Goal: Task Accomplishment & Management: Use online tool/utility

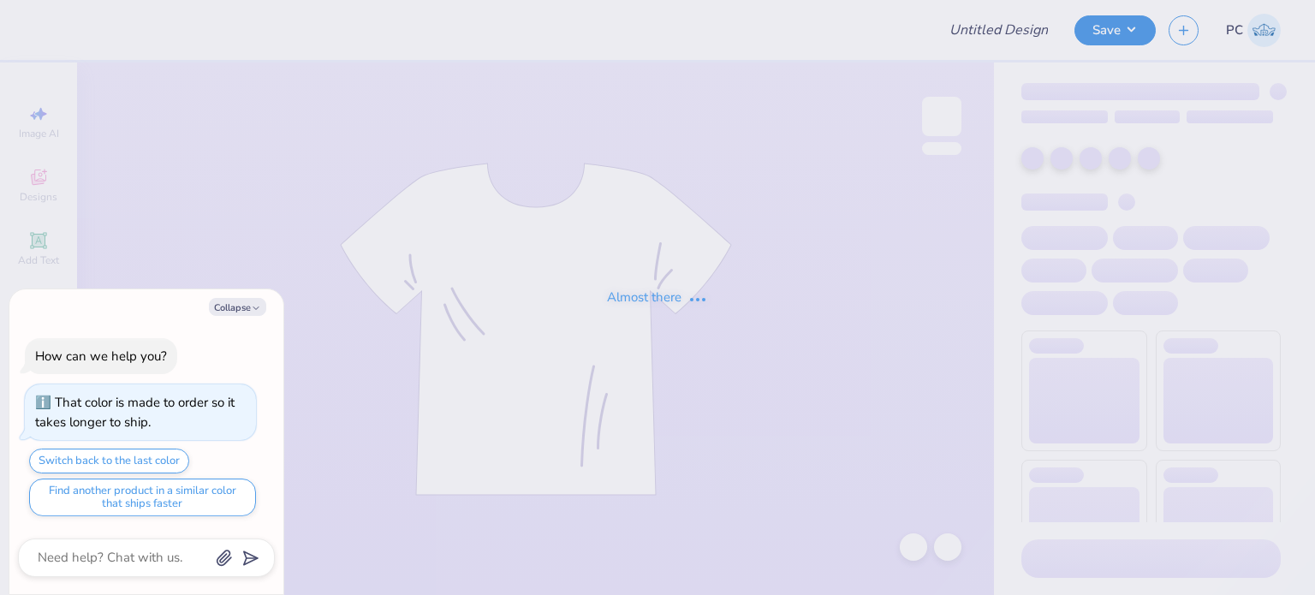
type textarea "x"
type input "Panhel"
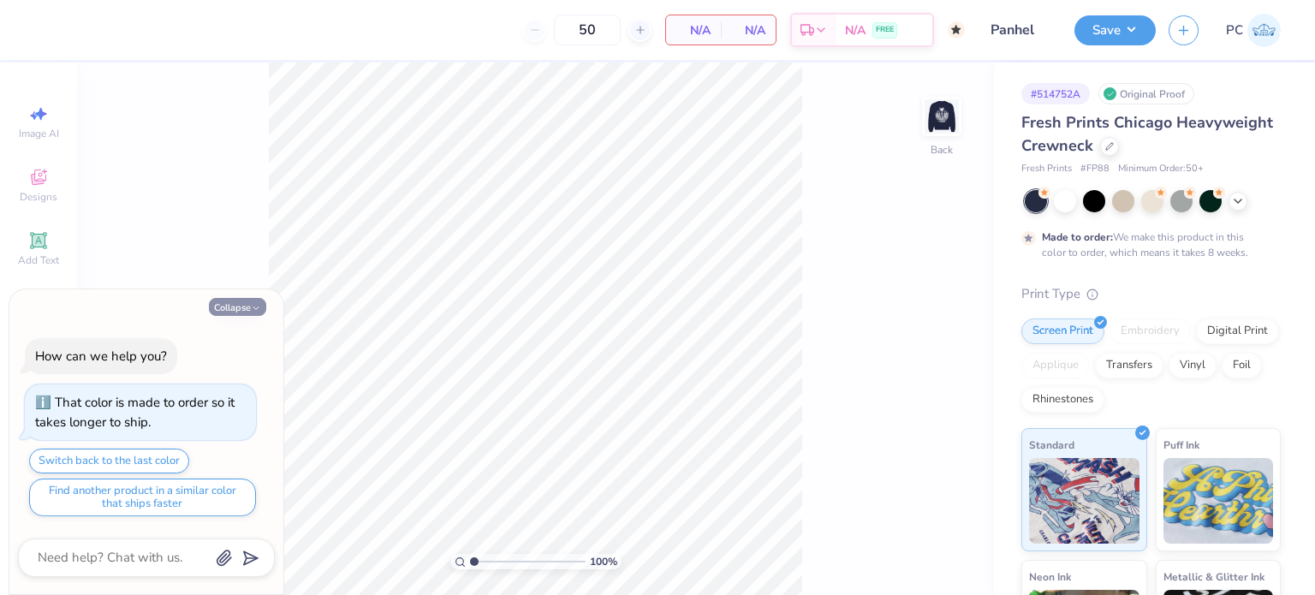
click at [243, 311] on button "Collapse" at bounding box center [237, 307] width 57 height 18
type textarea "x"
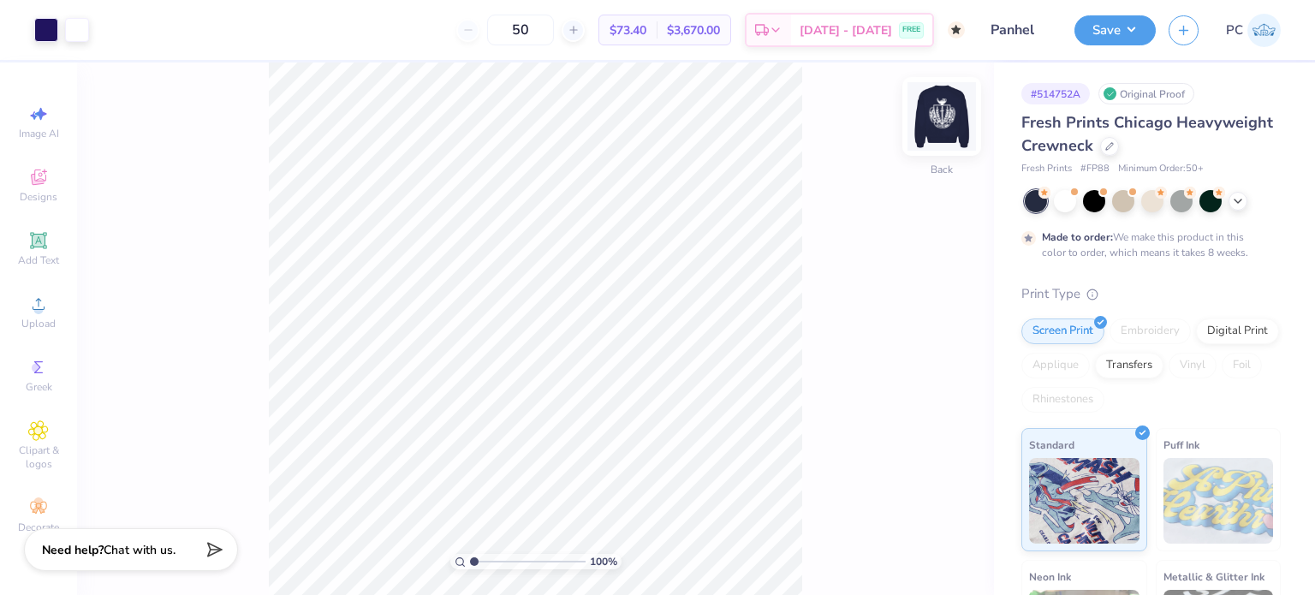
click at [952, 120] on img at bounding box center [942, 116] width 69 height 69
click at [952, 120] on img at bounding box center [942, 116] width 34 height 34
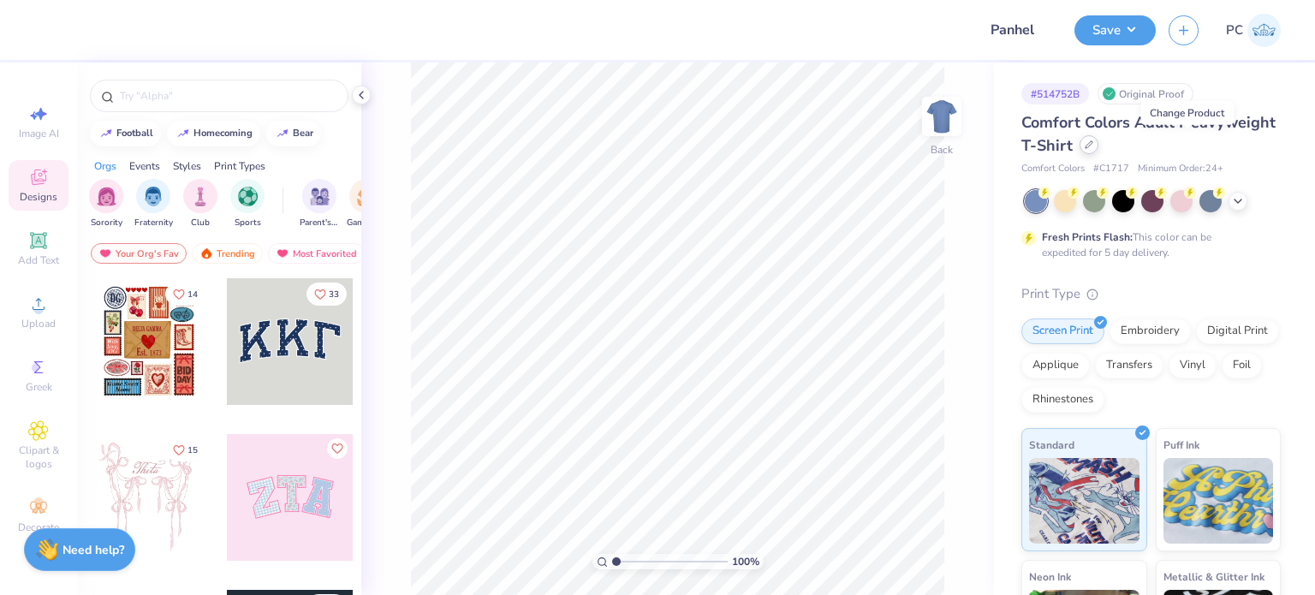
click at [1093, 142] on icon at bounding box center [1089, 144] width 9 height 9
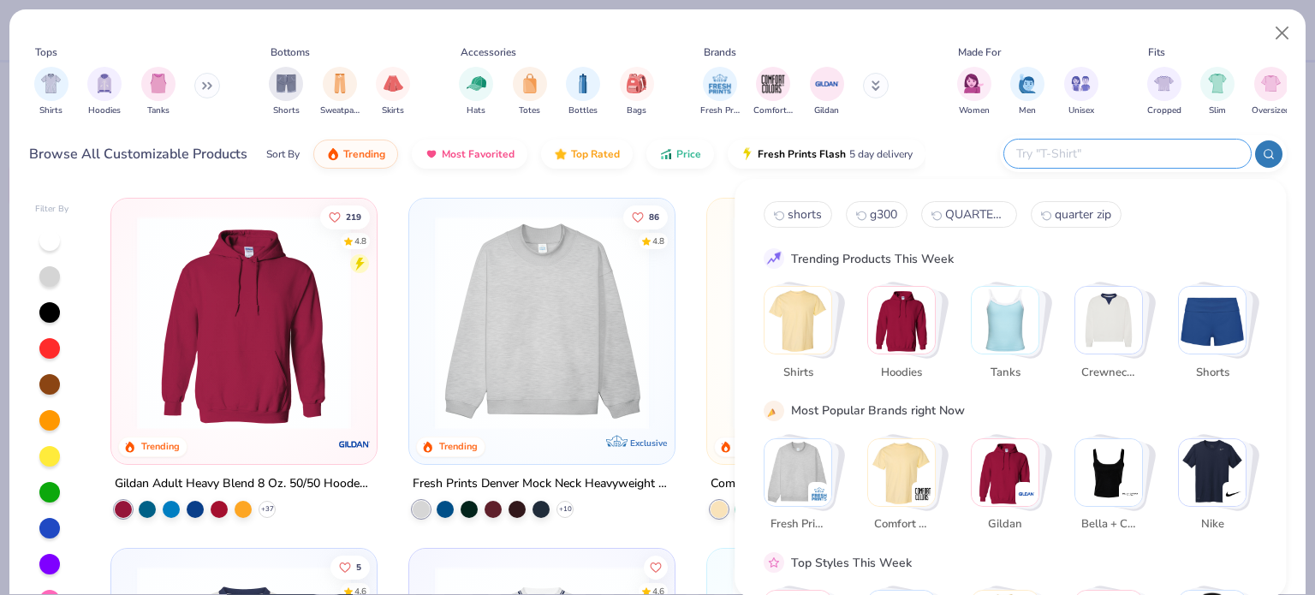
click at [1123, 150] on input "text" at bounding box center [1127, 154] width 224 height 20
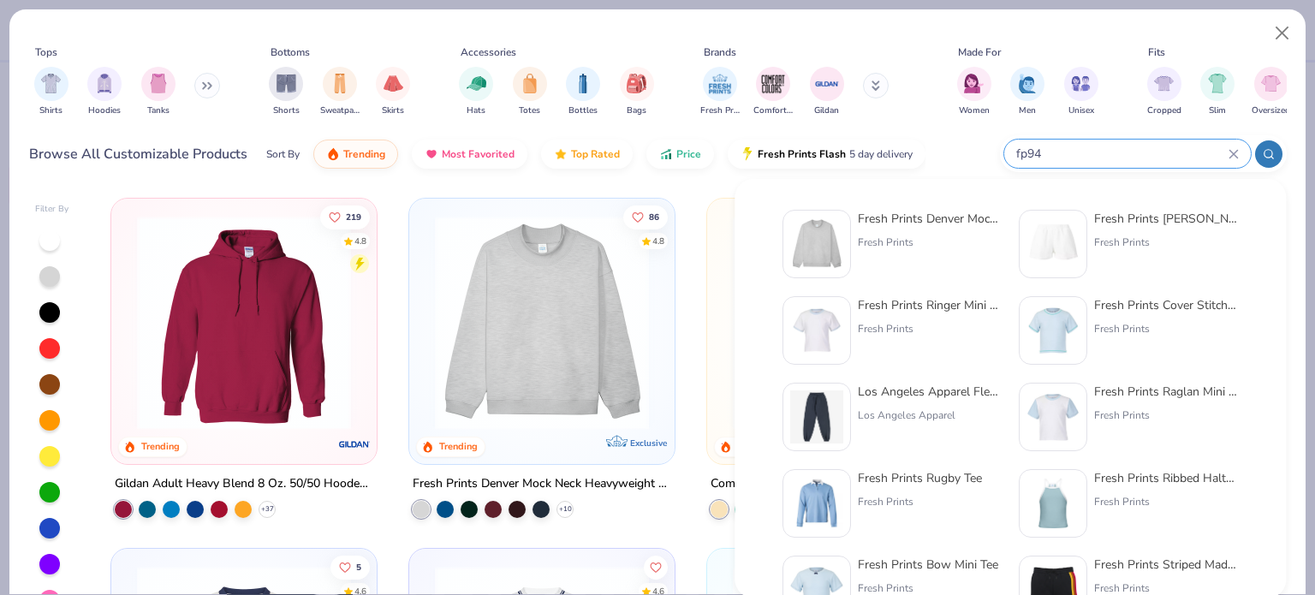
type input "fp94"
click at [837, 237] on img at bounding box center [816, 243] width 53 height 53
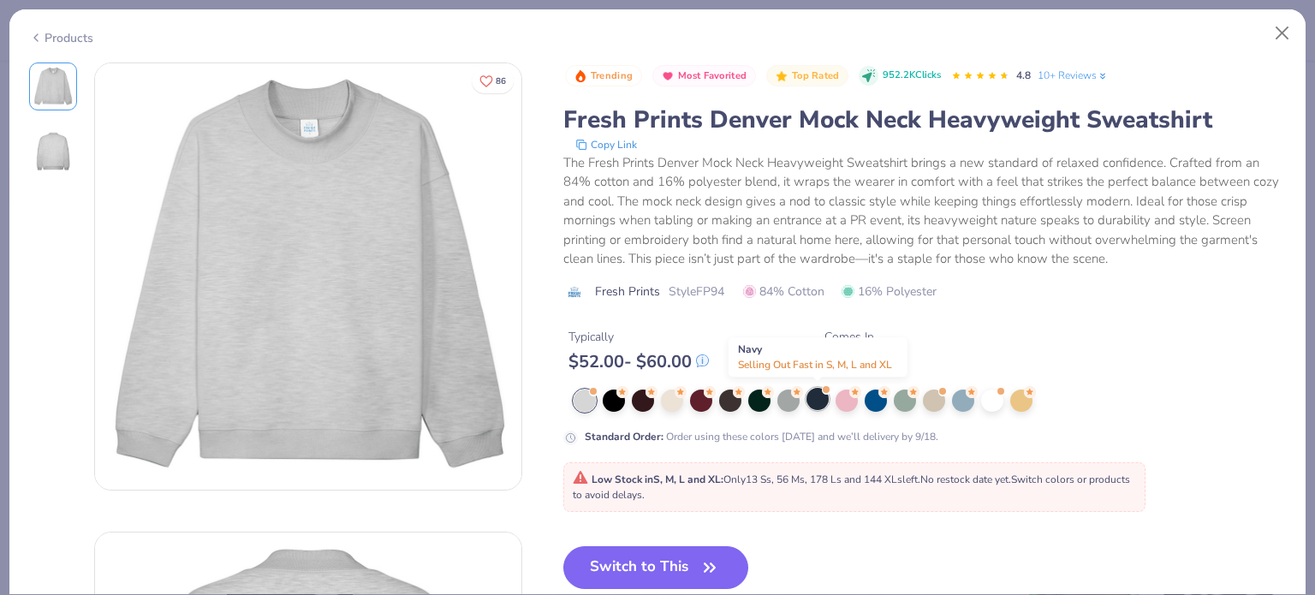
click at [815, 403] on div at bounding box center [818, 399] width 22 height 22
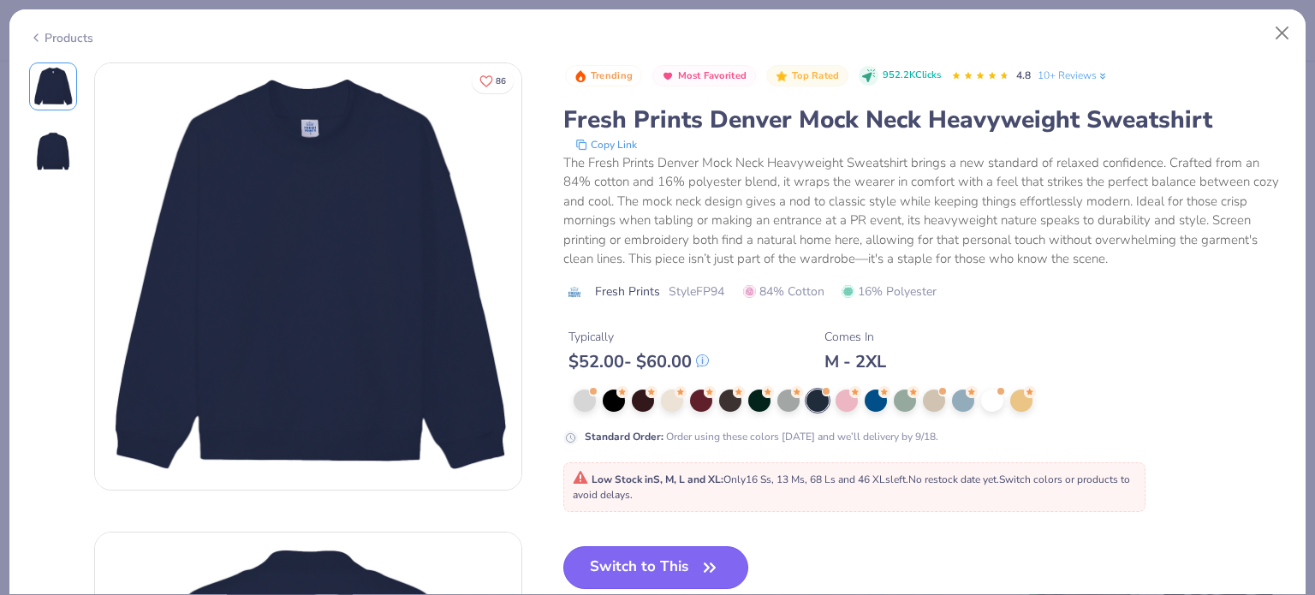
click at [654, 547] on button "Switch to This" at bounding box center [656, 567] width 186 height 43
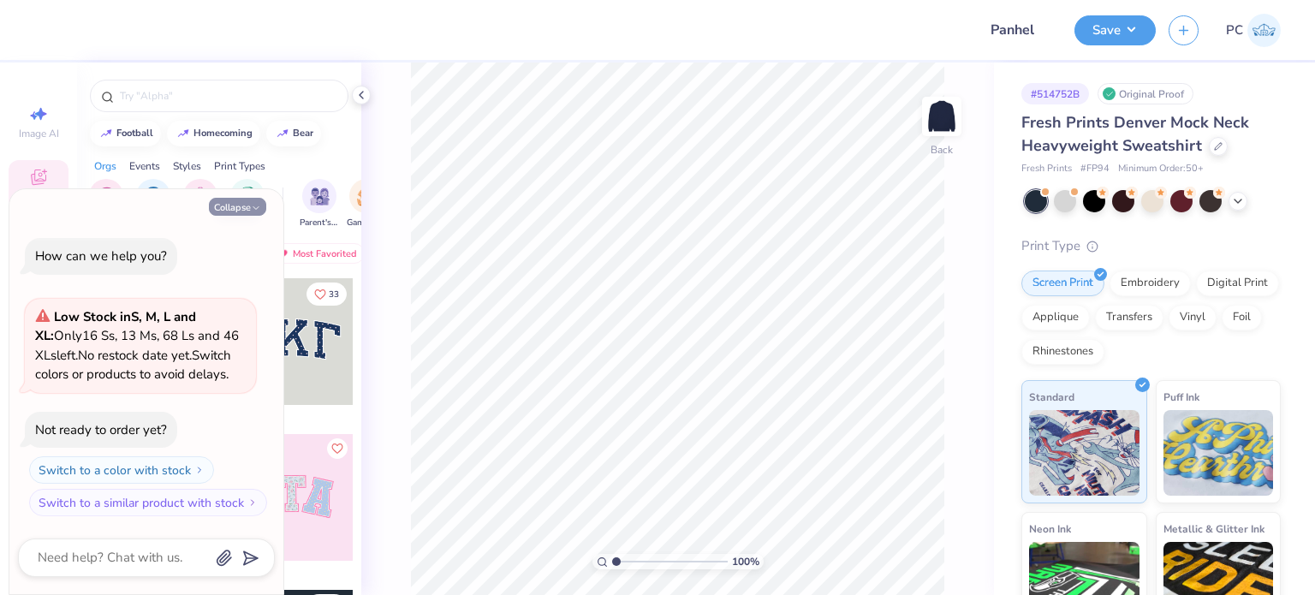
click at [241, 205] on button "Collapse" at bounding box center [237, 207] width 57 height 18
type textarea "x"
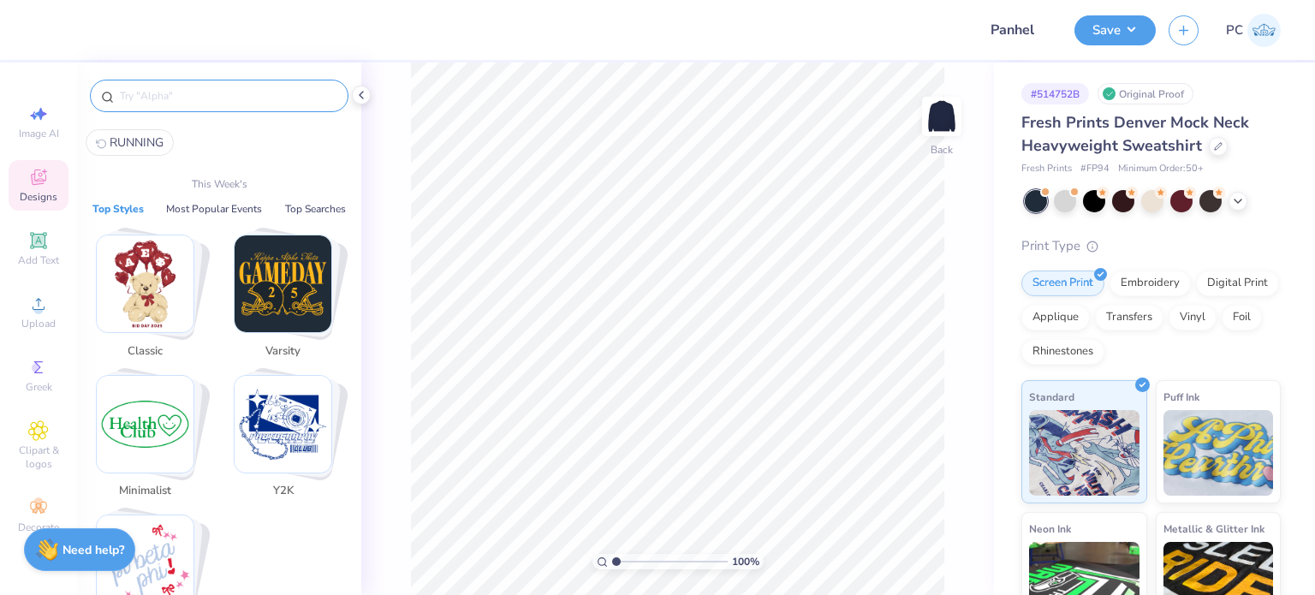
click at [199, 95] on input "text" at bounding box center [227, 95] width 219 height 17
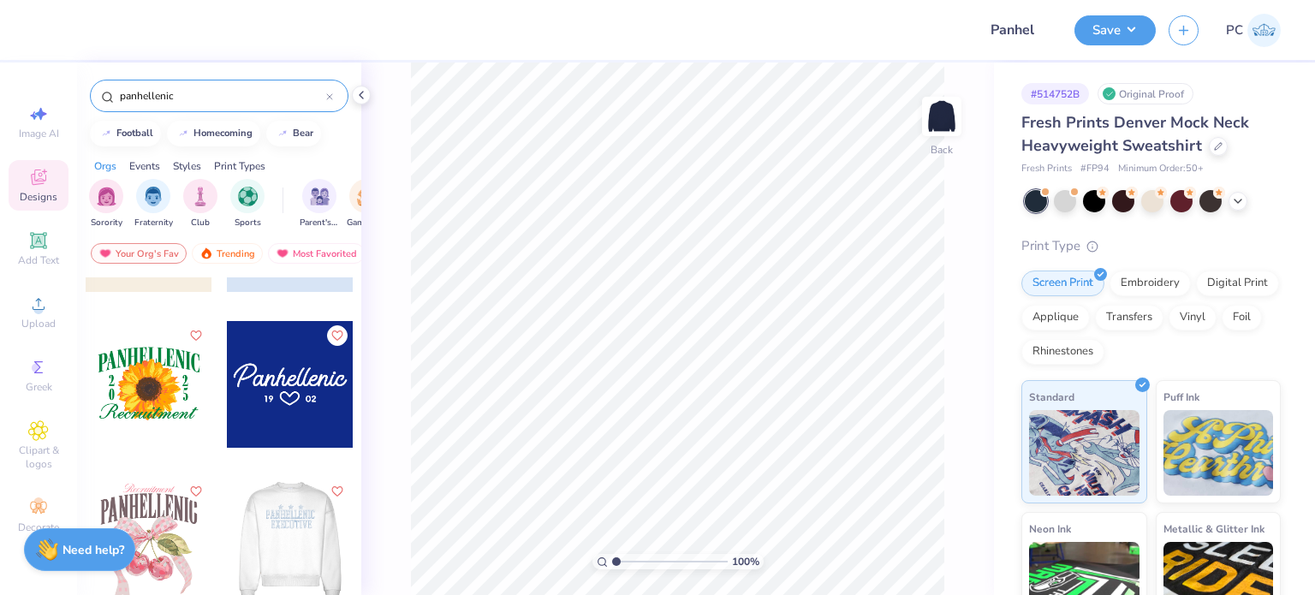
scroll to position [1047, 0]
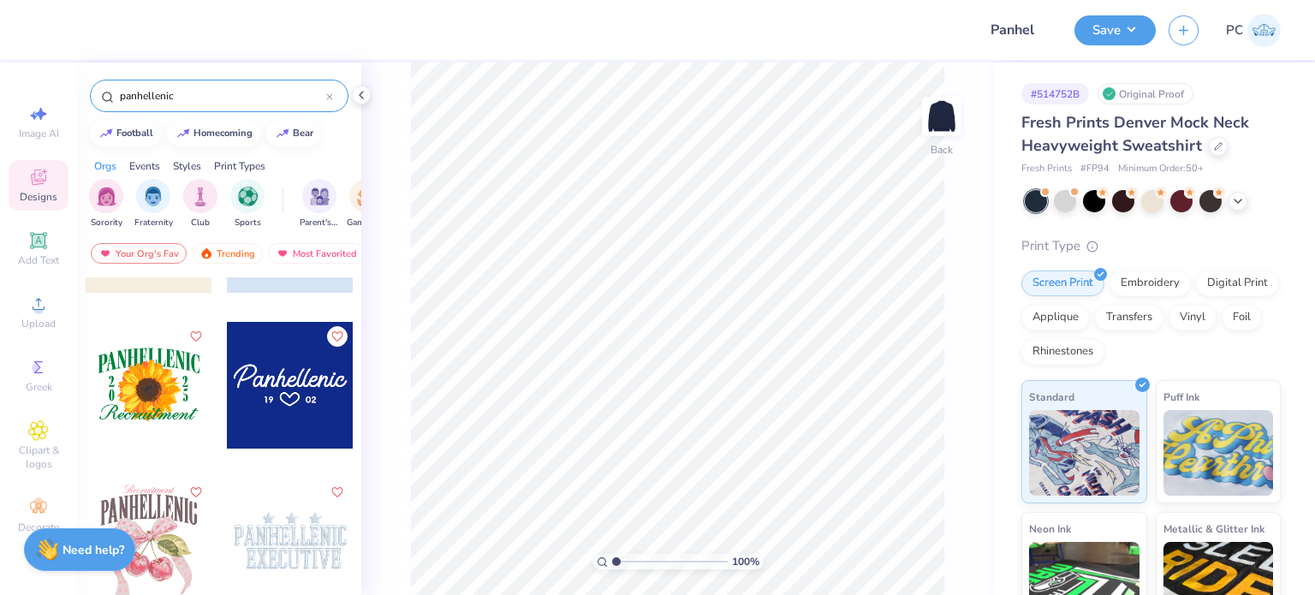
type input "panhellenic"
click at [291, 384] on div at bounding box center [290, 385] width 127 height 127
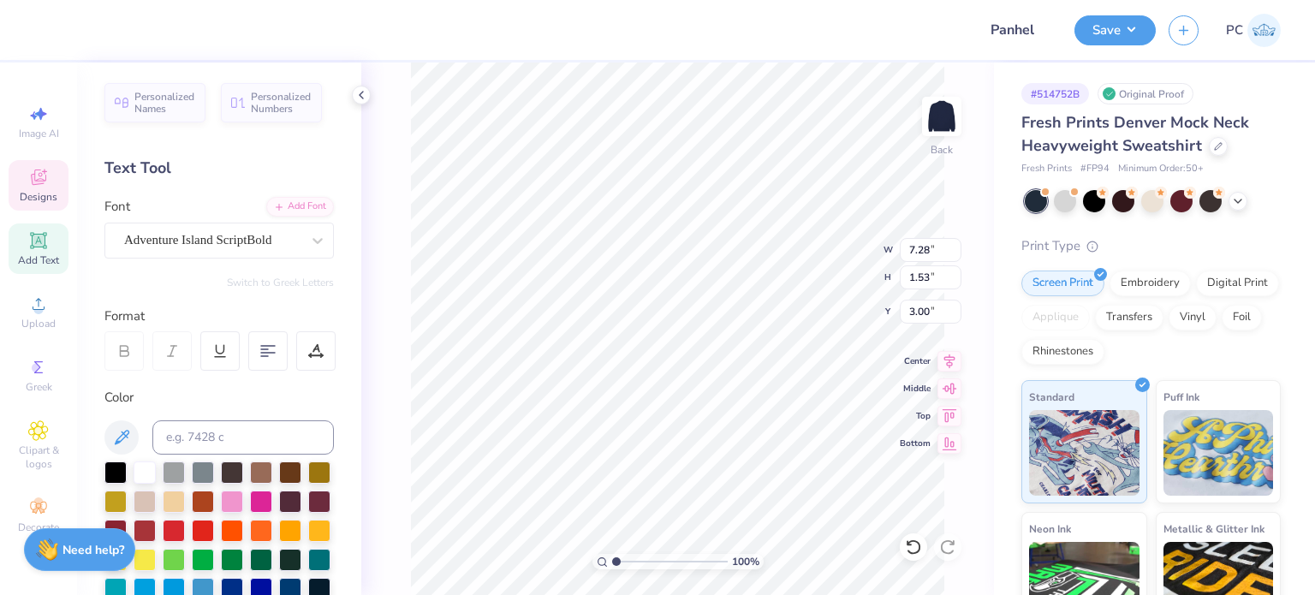
scroll to position [14, 3]
type textarea "Panhellenic Council"
type input "2.31"
drag, startPoint x: 933, startPoint y: 251, endPoint x: 909, endPoint y: 251, distance: 24.0
click at [909, 251] on input "7.28" at bounding box center [931, 250] width 62 height 24
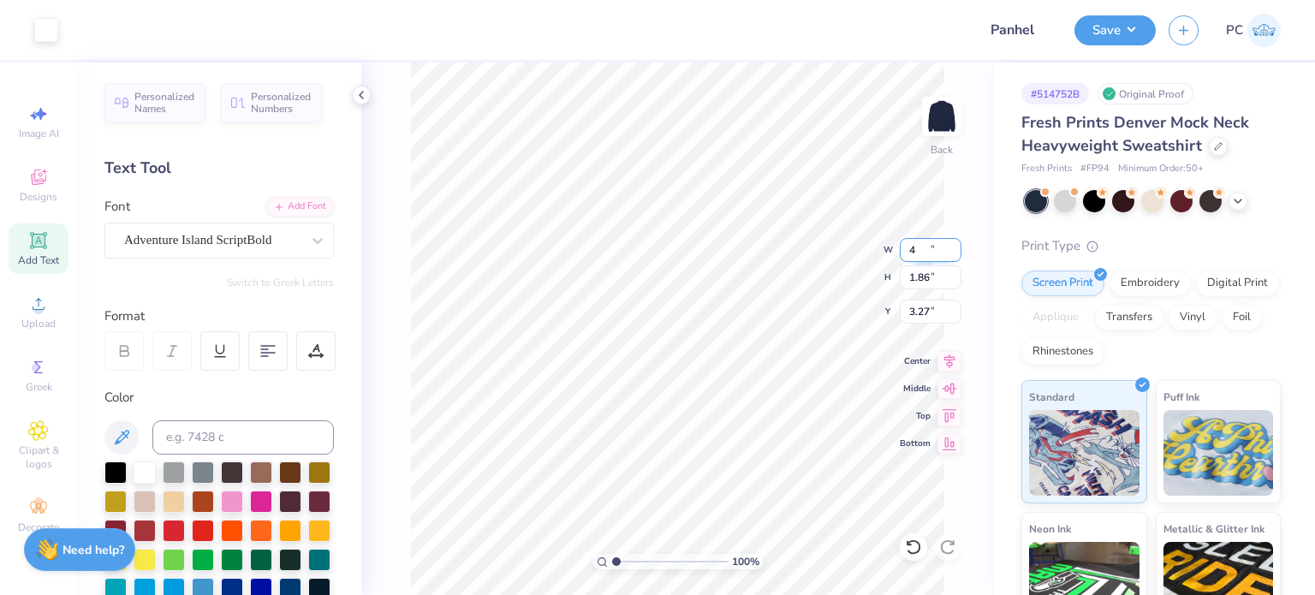
type input "4.00"
type input "1.86"
type input "3.00"
click at [945, 115] on img at bounding box center [942, 116] width 69 height 69
click at [46, 184] on icon at bounding box center [38, 177] width 21 height 21
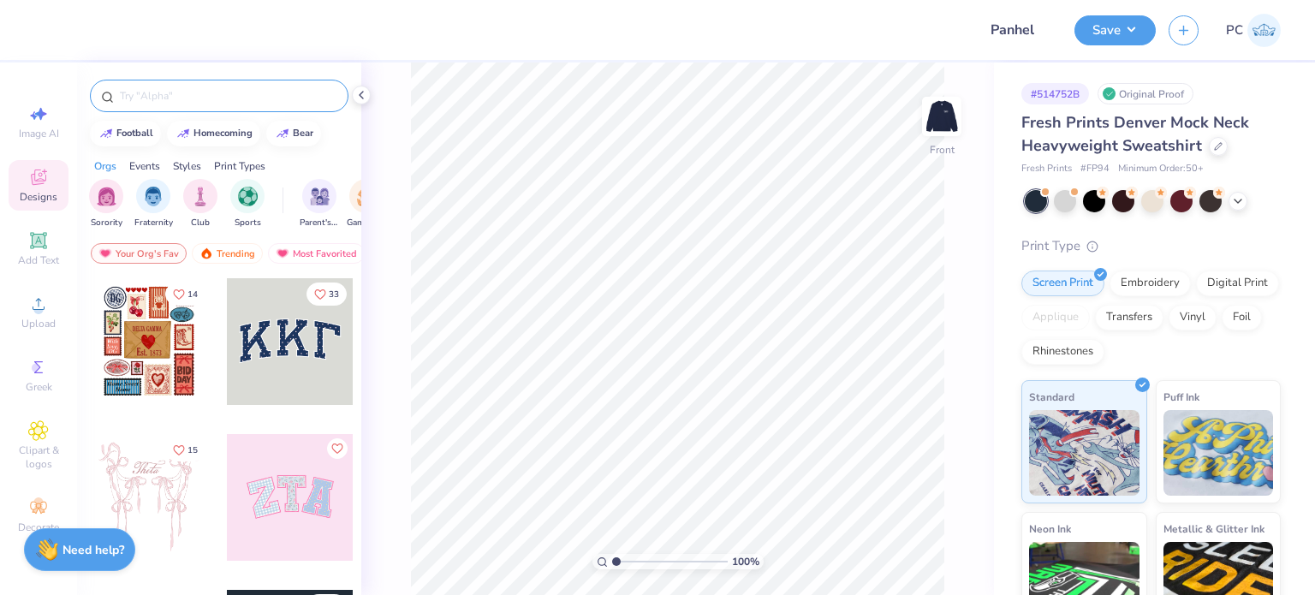
click at [219, 92] on input "text" at bounding box center [227, 95] width 219 height 17
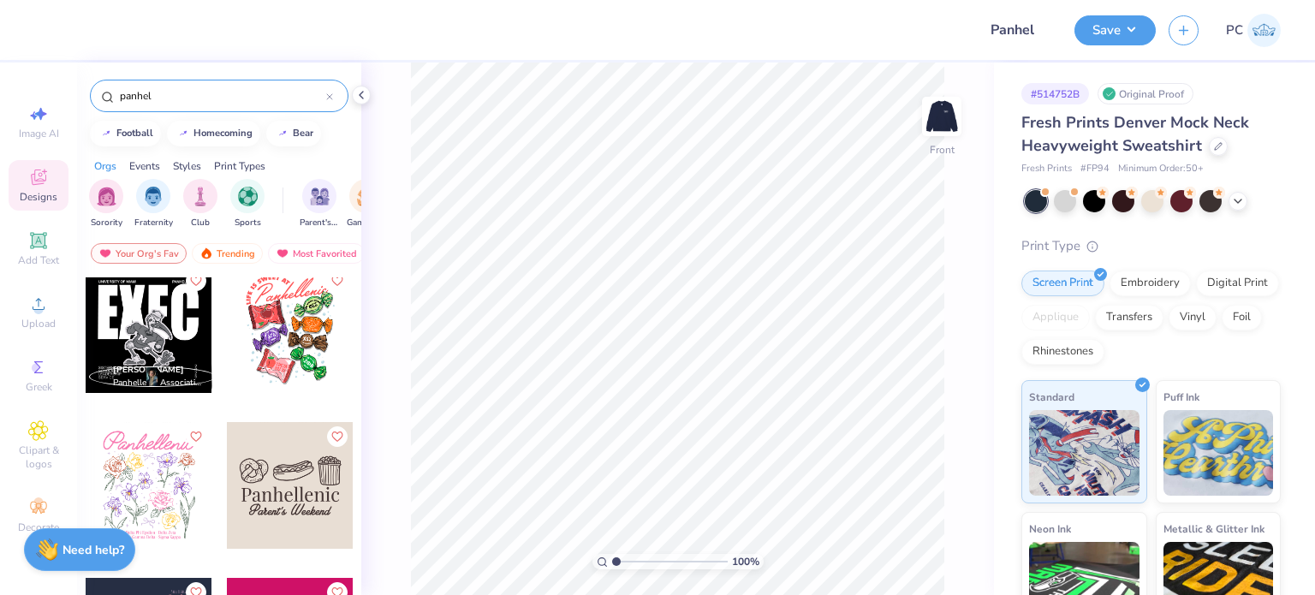
scroll to position [0, 0]
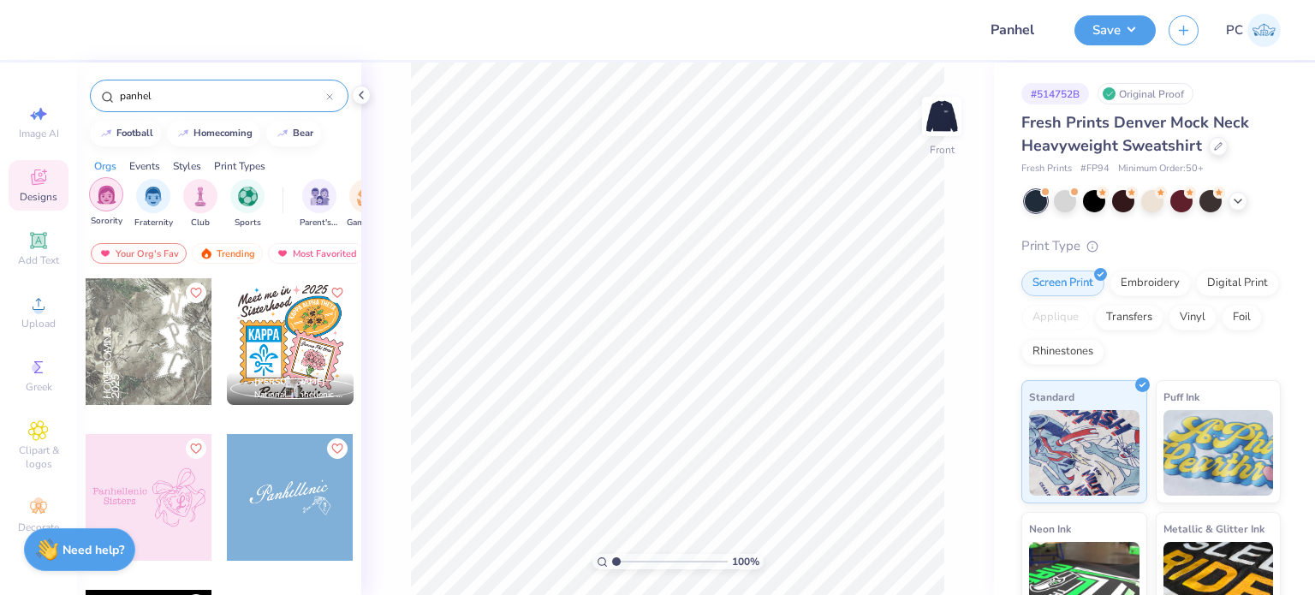
type input "panhel"
click at [110, 194] on img "filter for Sorority" at bounding box center [107, 195] width 20 height 20
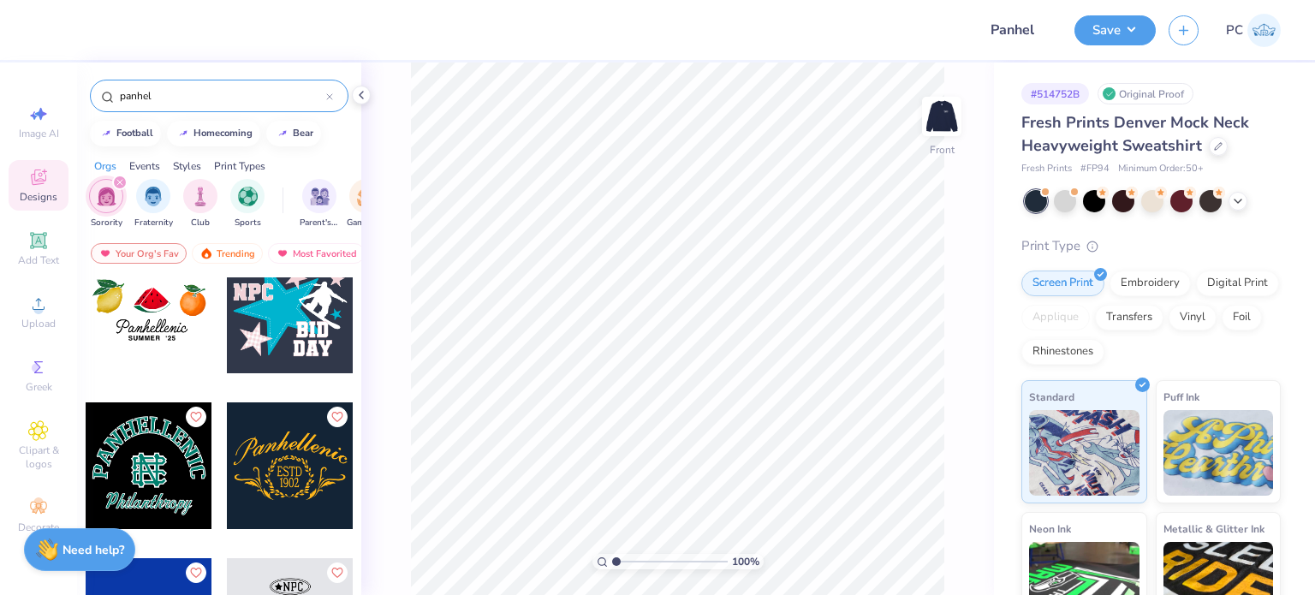
scroll to position [1588, 0]
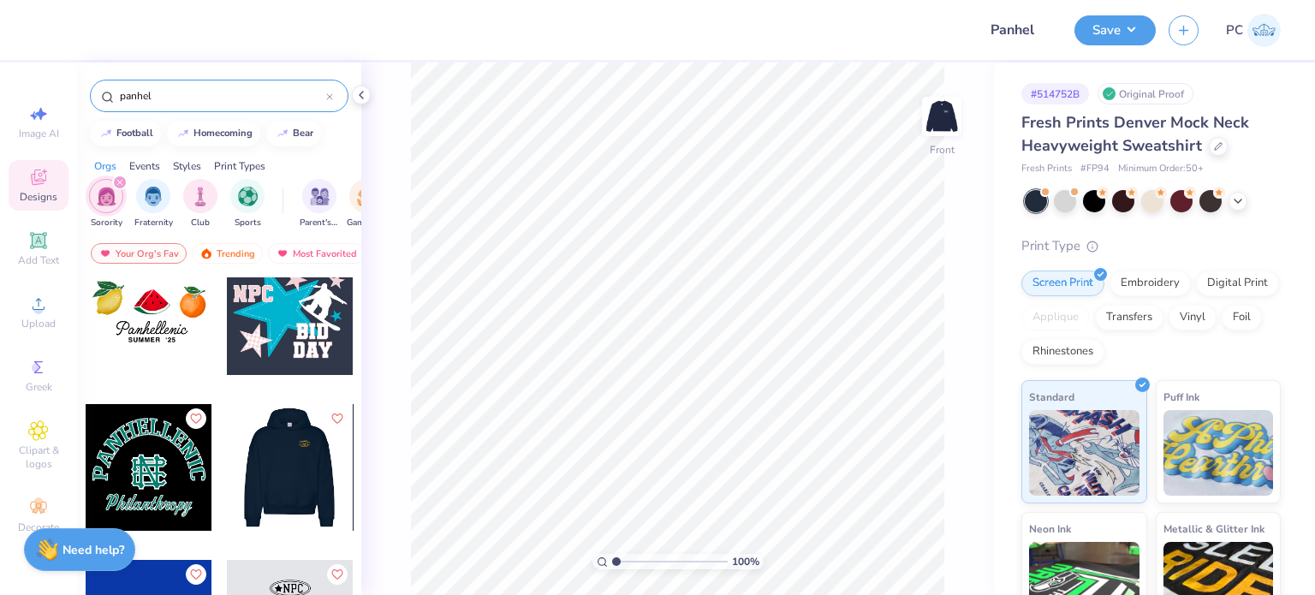
click at [296, 456] on div at bounding box center [289, 467] width 127 height 127
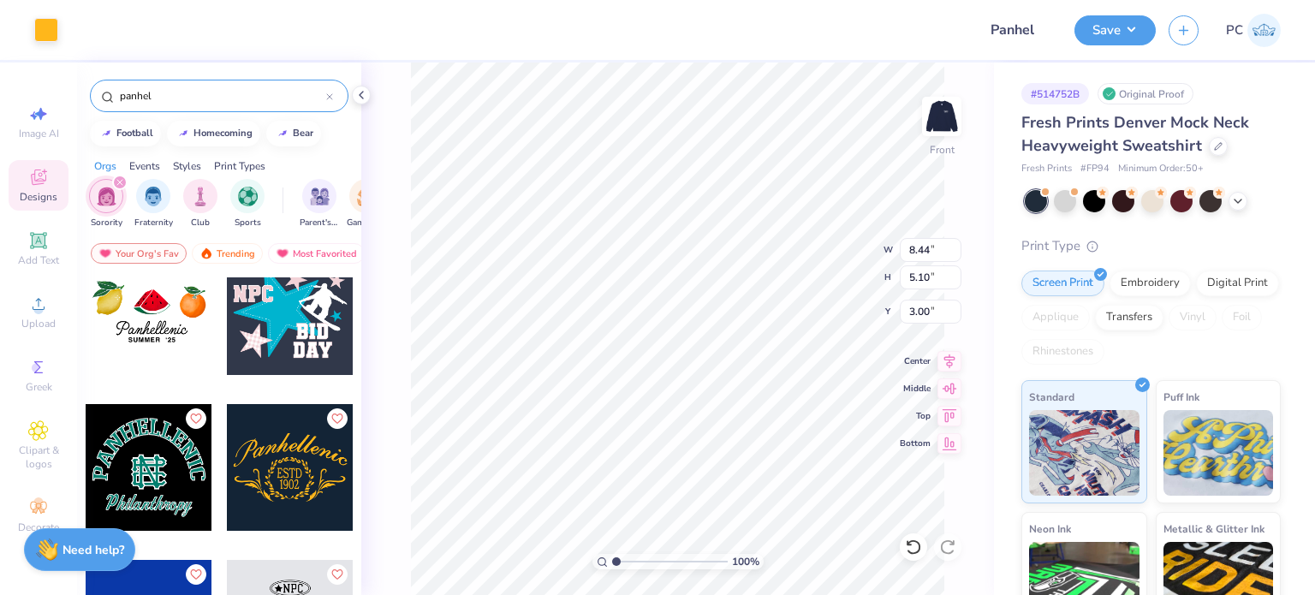
type input "8.44"
type input "5.10"
click at [932, 245] on input "8.44" at bounding box center [931, 250] width 62 height 24
type input "8"
type input "12.50"
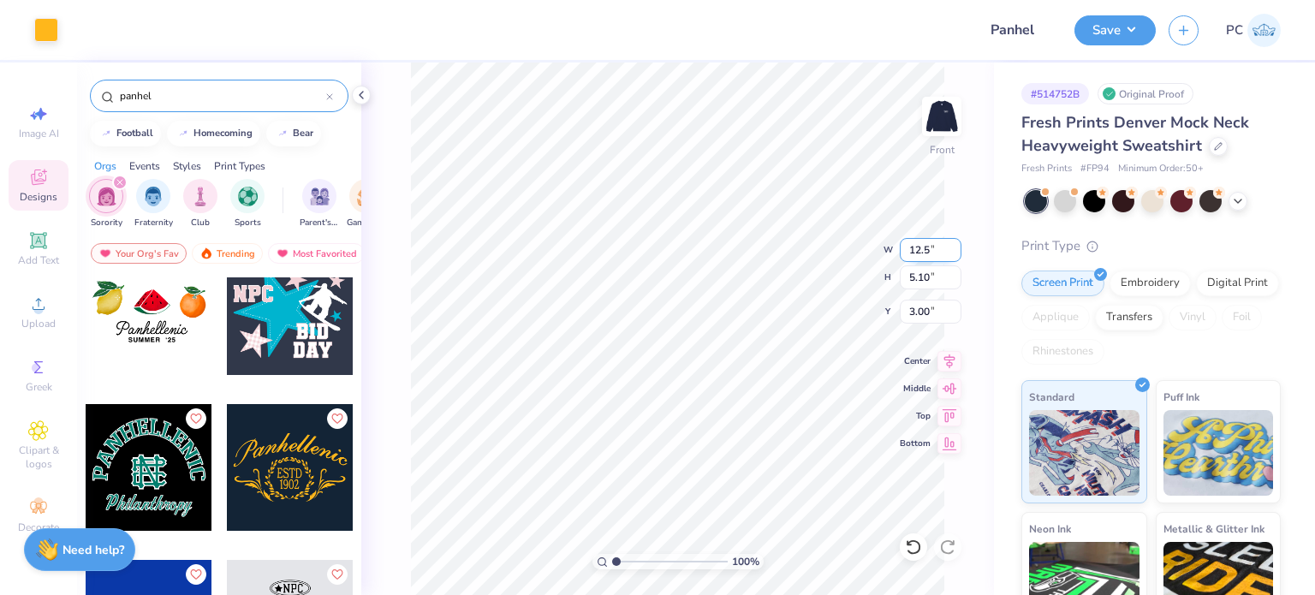
type input "7.55"
click at [939, 313] on input "1.7" at bounding box center [931, 312] width 62 height 24
type input "1"
type input "3.00"
click at [950, 352] on icon at bounding box center [950, 359] width 24 height 21
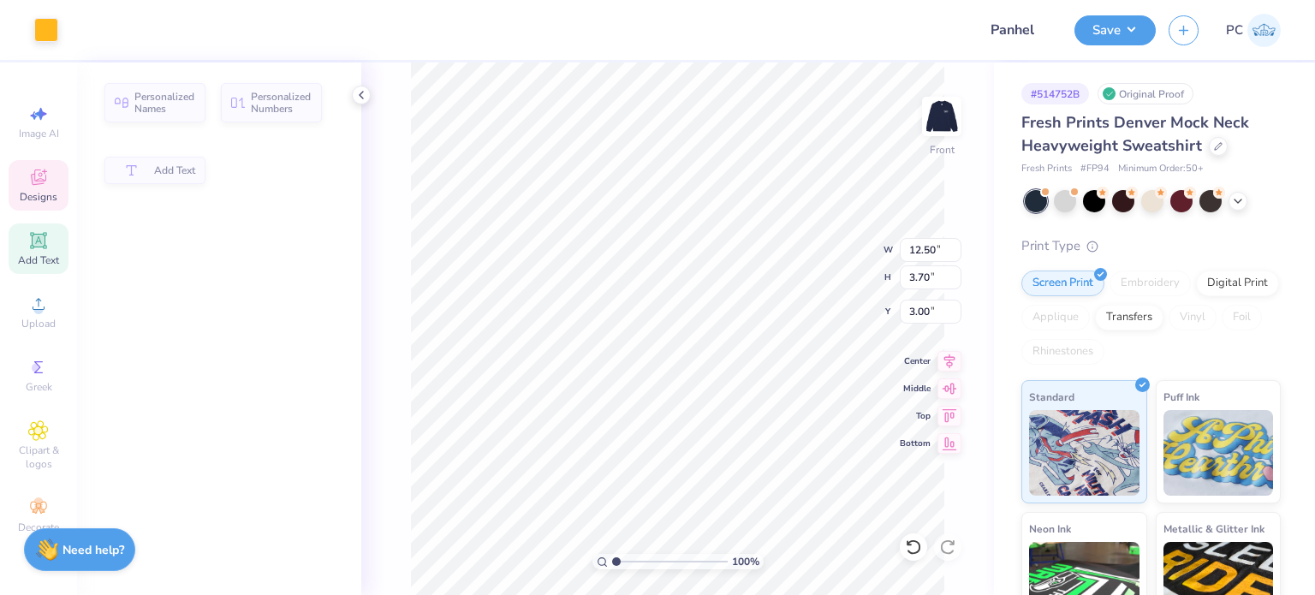
type input "3.70"
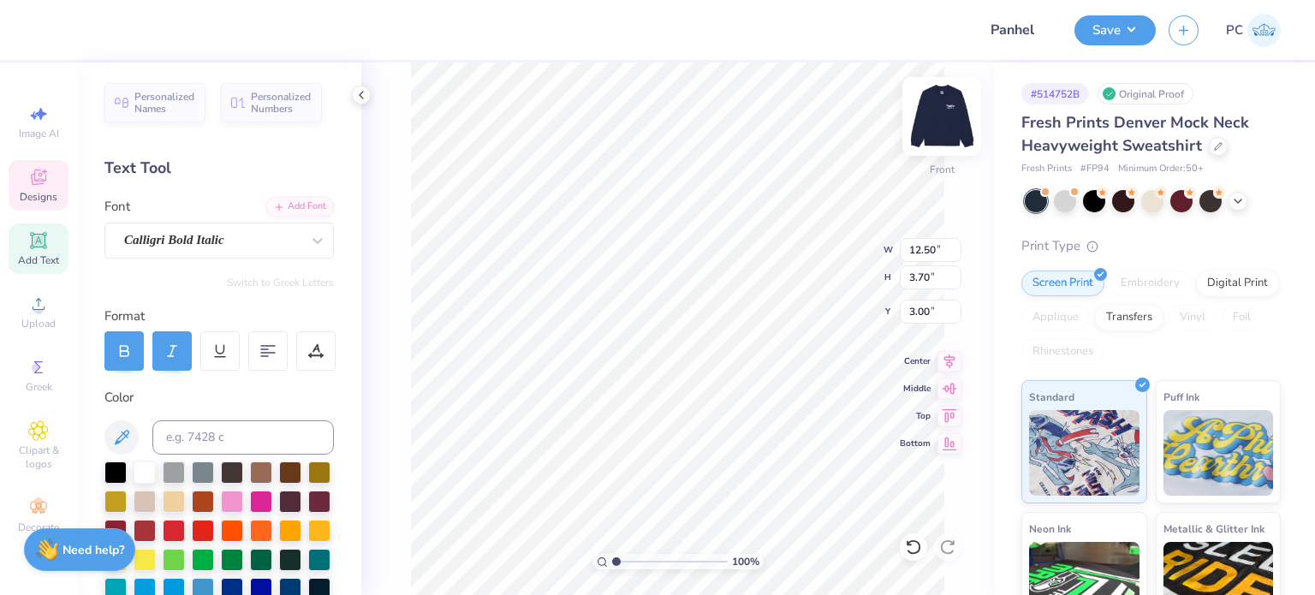
click at [940, 119] on img at bounding box center [942, 116] width 69 height 69
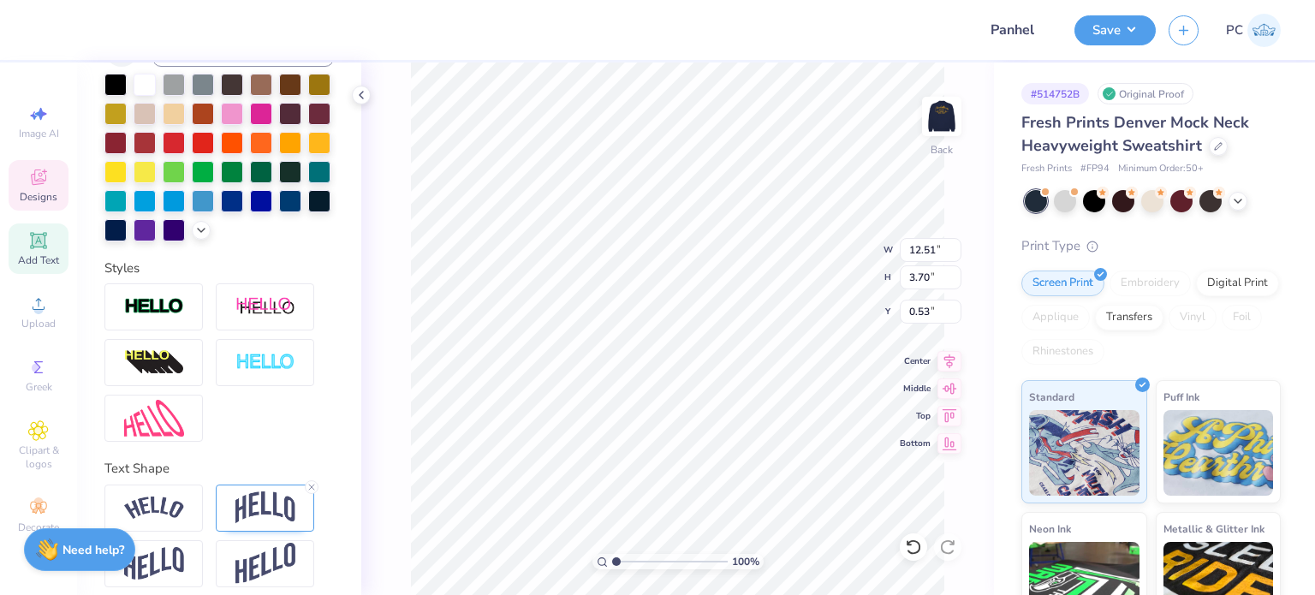
scroll to position [401, 0]
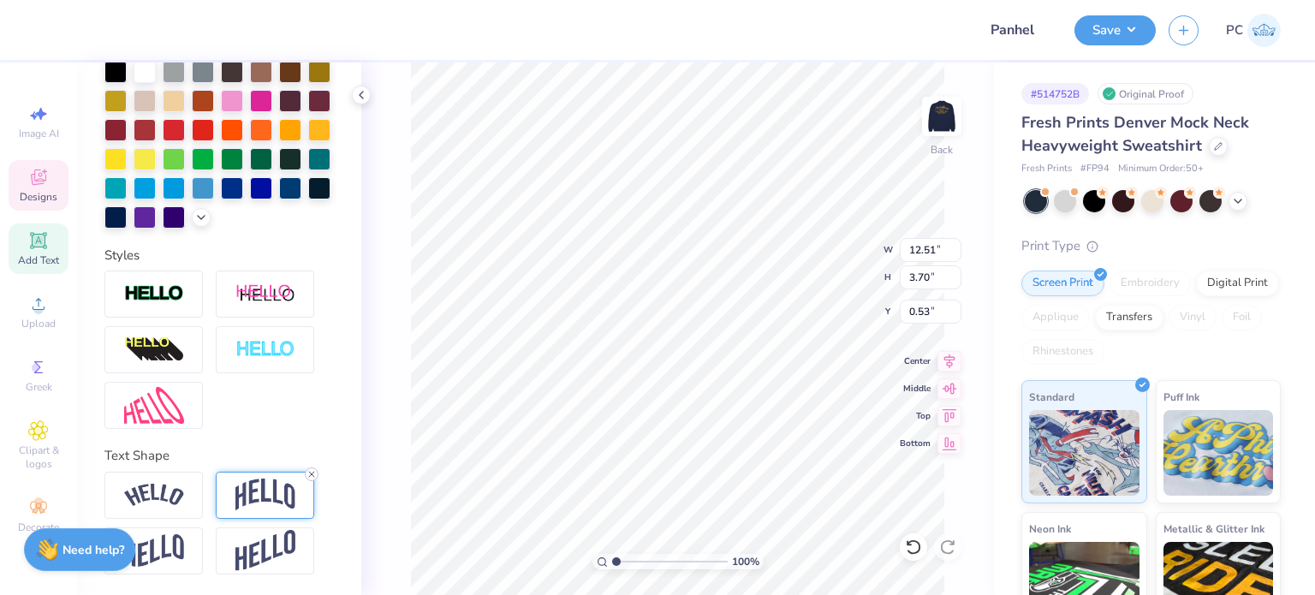
click at [308, 480] on icon at bounding box center [312, 474] width 10 height 10
type textarea "Panhellenic Council"
type input "4.01"
type input "1.95"
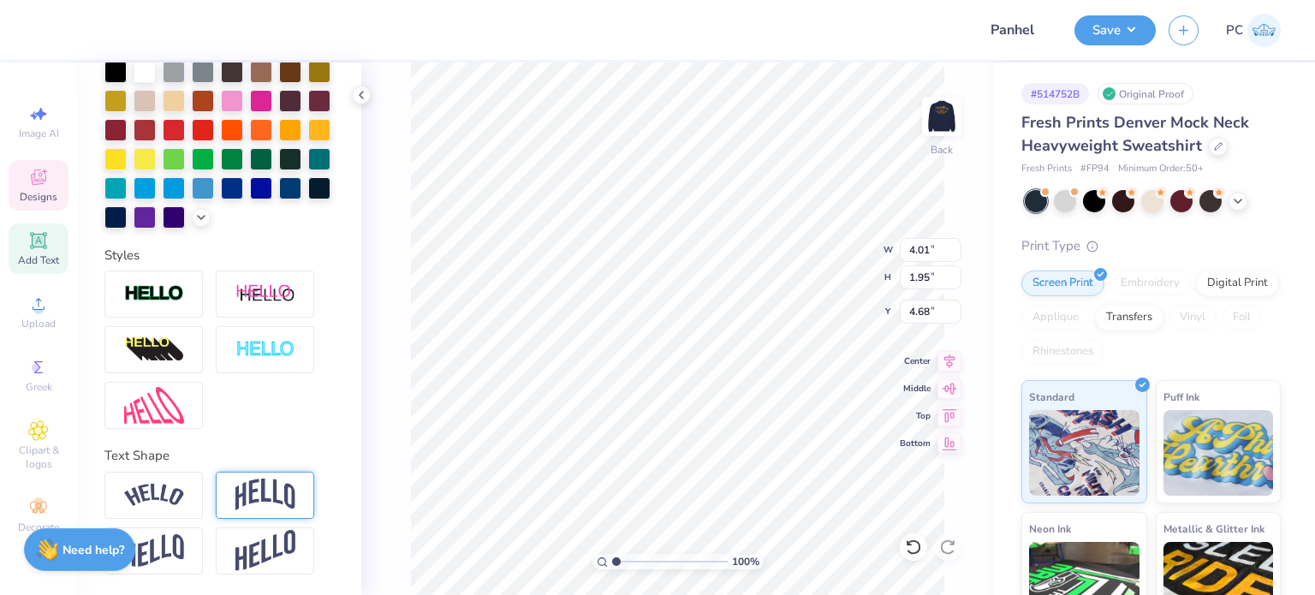
type input "4.68"
type input "3.00"
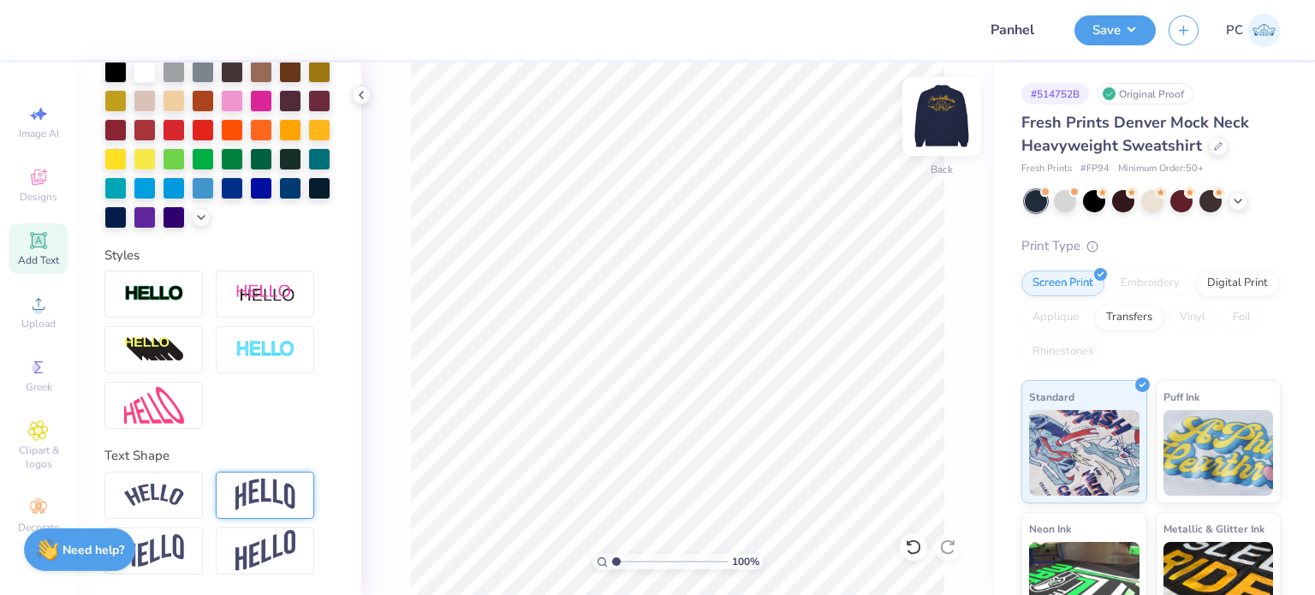
click at [937, 117] on img at bounding box center [942, 116] width 69 height 69
click at [942, 120] on img at bounding box center [942, 116] width 69 height 69
click at [1065, 204] on div at bounding box center [1065, 199] width 22 height 22
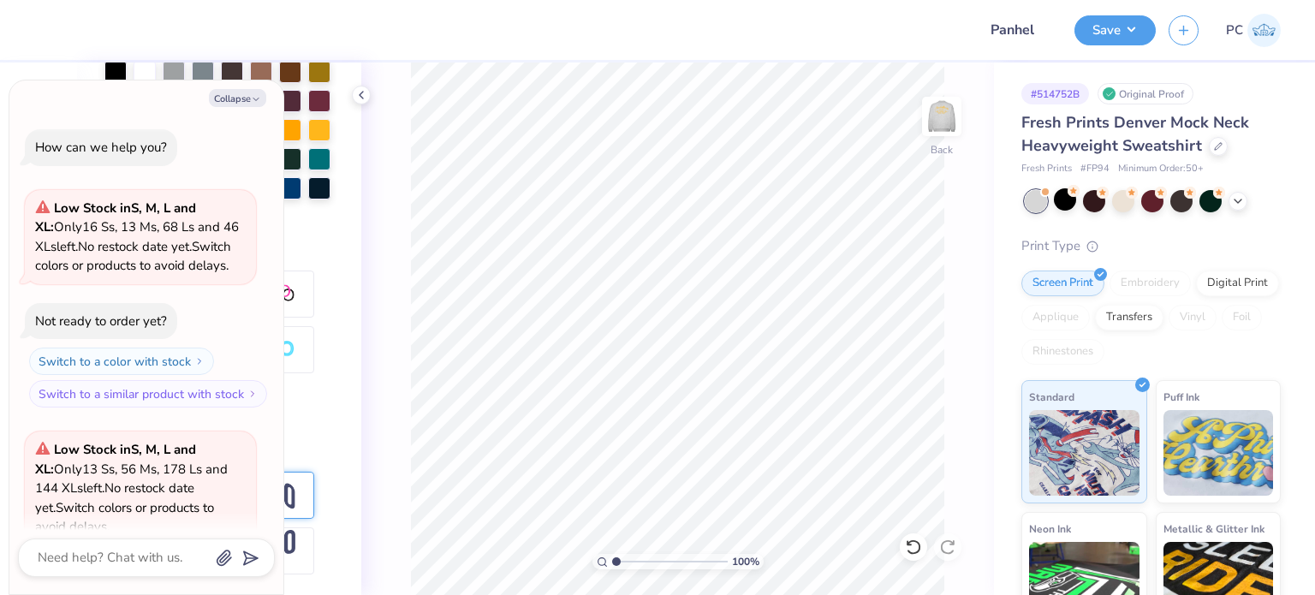
scroll to position [152, 0]
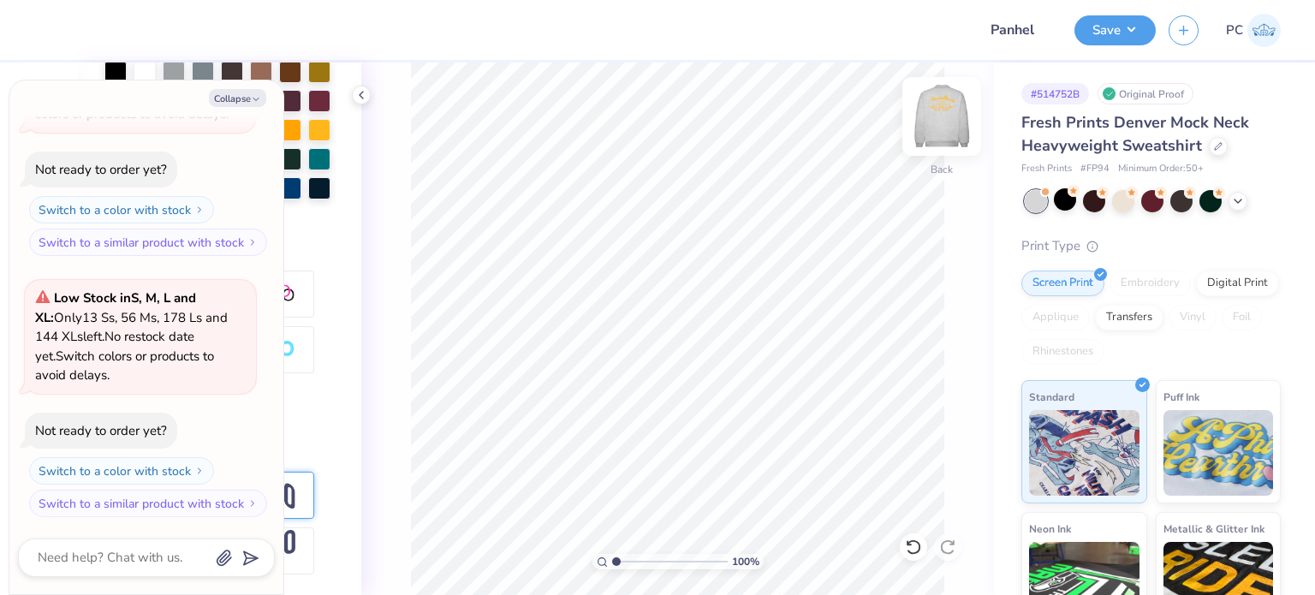
click at [945, 122] on img at bounding box center [942, 116] width 69 height 69
click at [245, 104] on button "Collapse" at bounding box center [237, 98] width 57 height 18
type textarea "x"
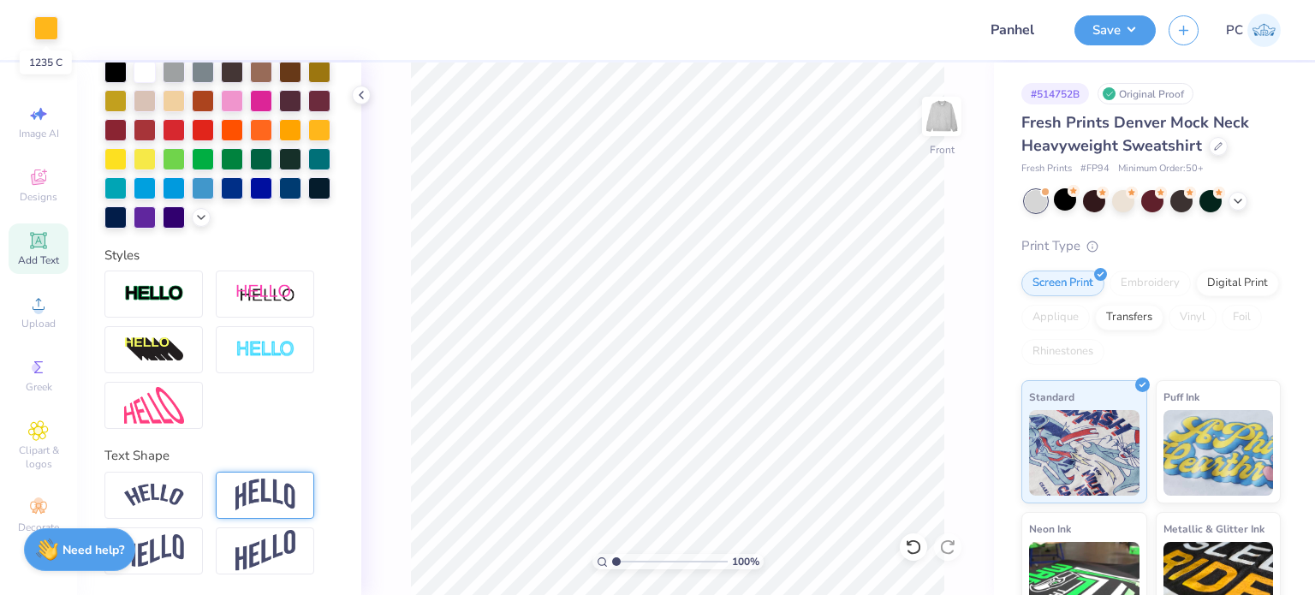
click at [48, 16] on div at bounding box center [46, 28] width 24 height 24
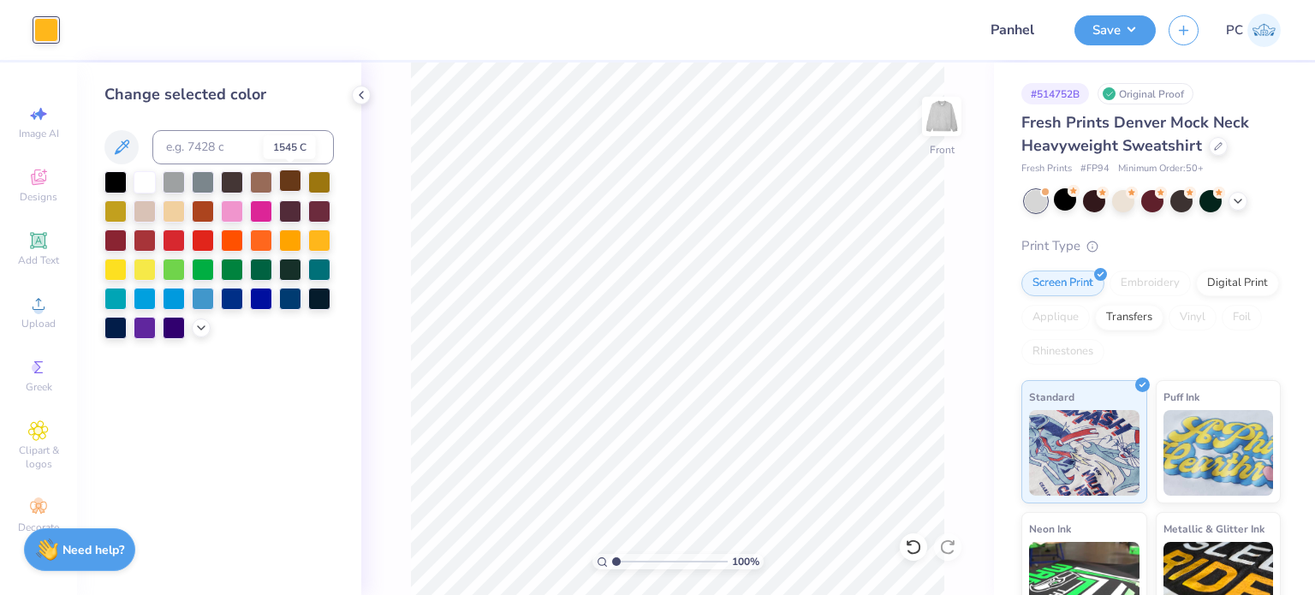
click at [291, 186] on div at bounding box center [290, 181] width 22 height 22
click at [363, 94] on icon at bounding box center [362, 95] width 14 height 14
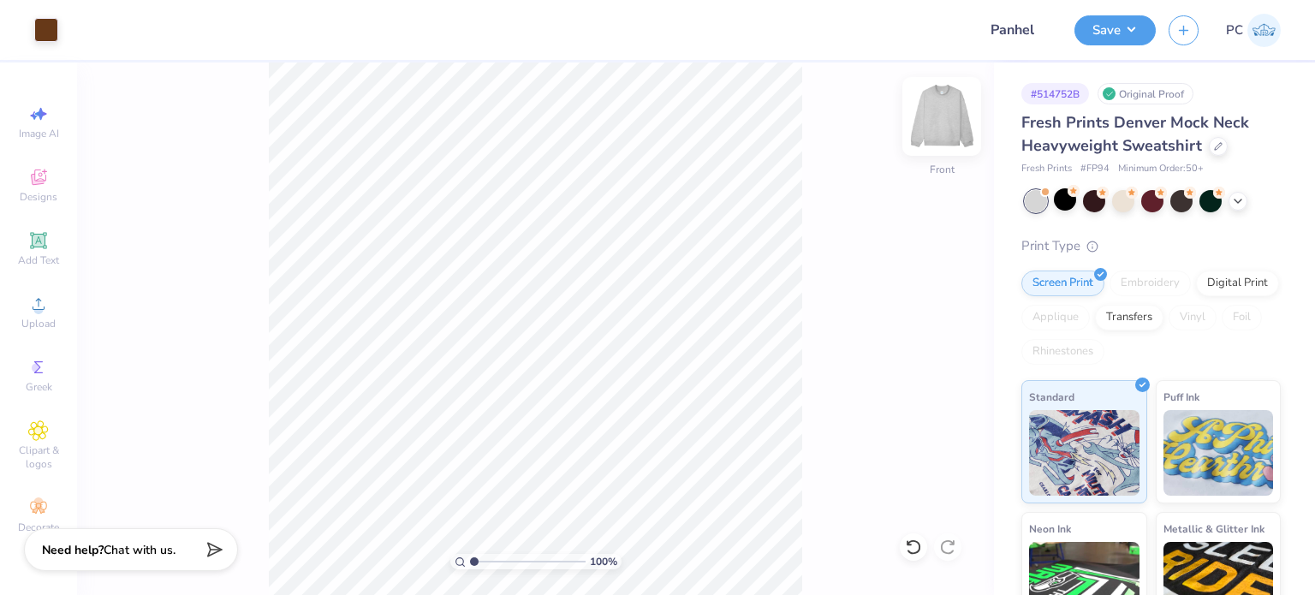
click at [933, 127] on img at bounding box center [942, 116] width 69 height 69
click at [930, 116] on img at bounding box center [942, 116] width 69 height 69
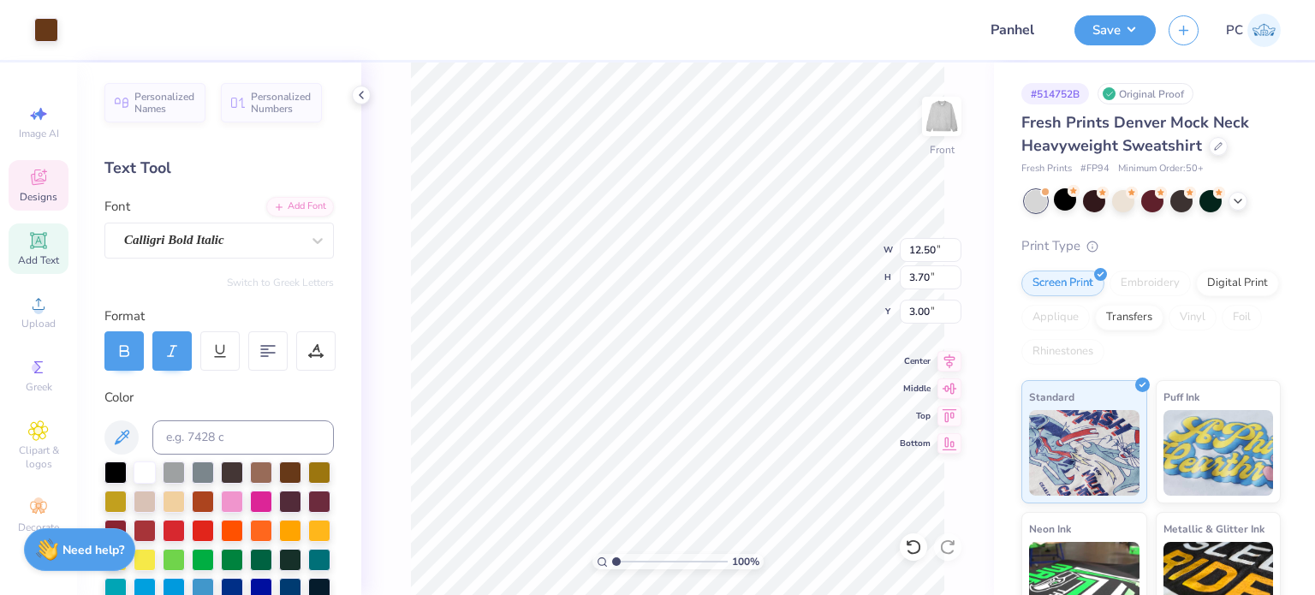
scroll to position [14, 2]
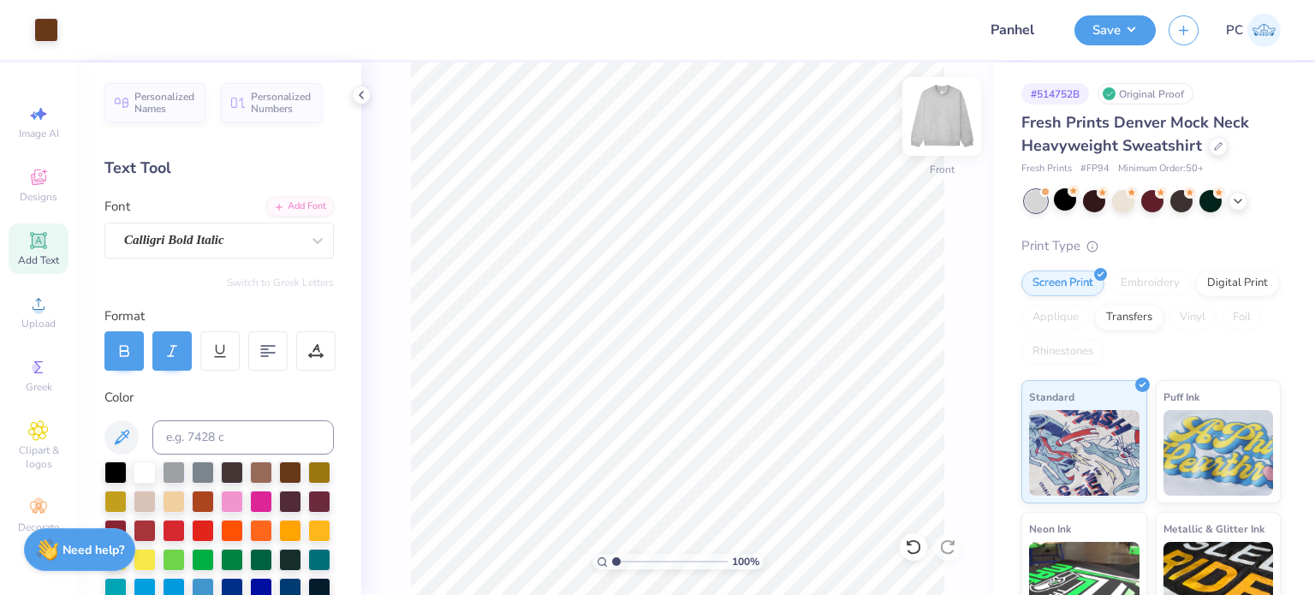
click at [925, 117] on img at bounding box center [942, 116] width 69 height 69
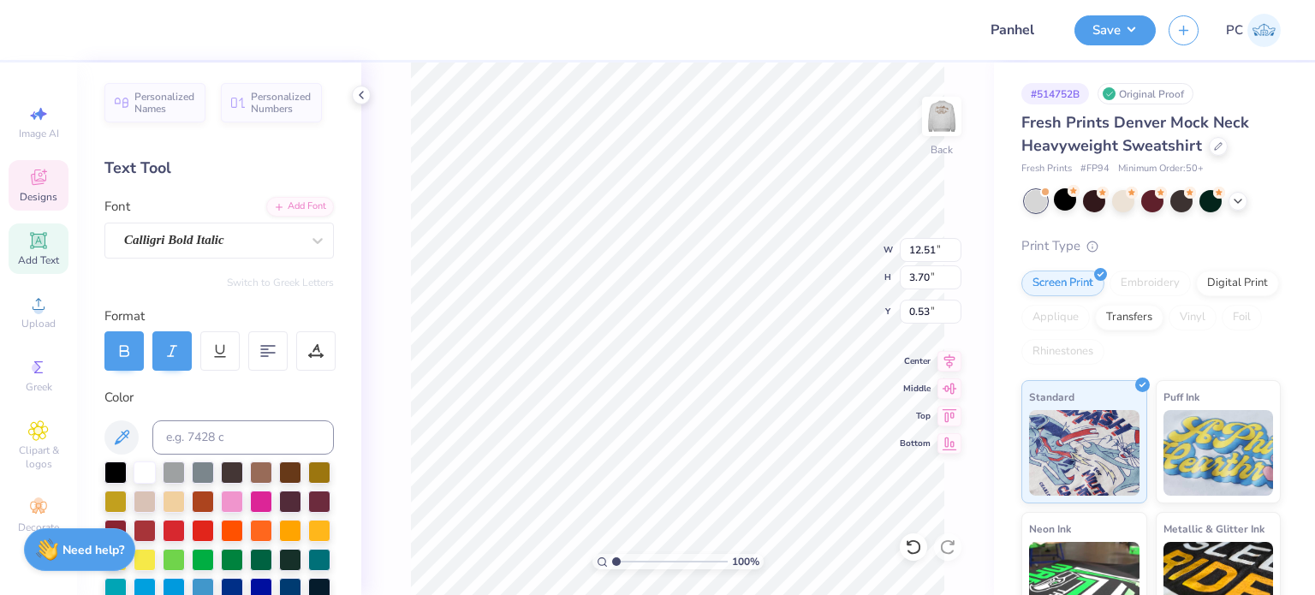
scroll to position [14, 4]
type input "4.24"
type textarea "Council"
type input "3.00"
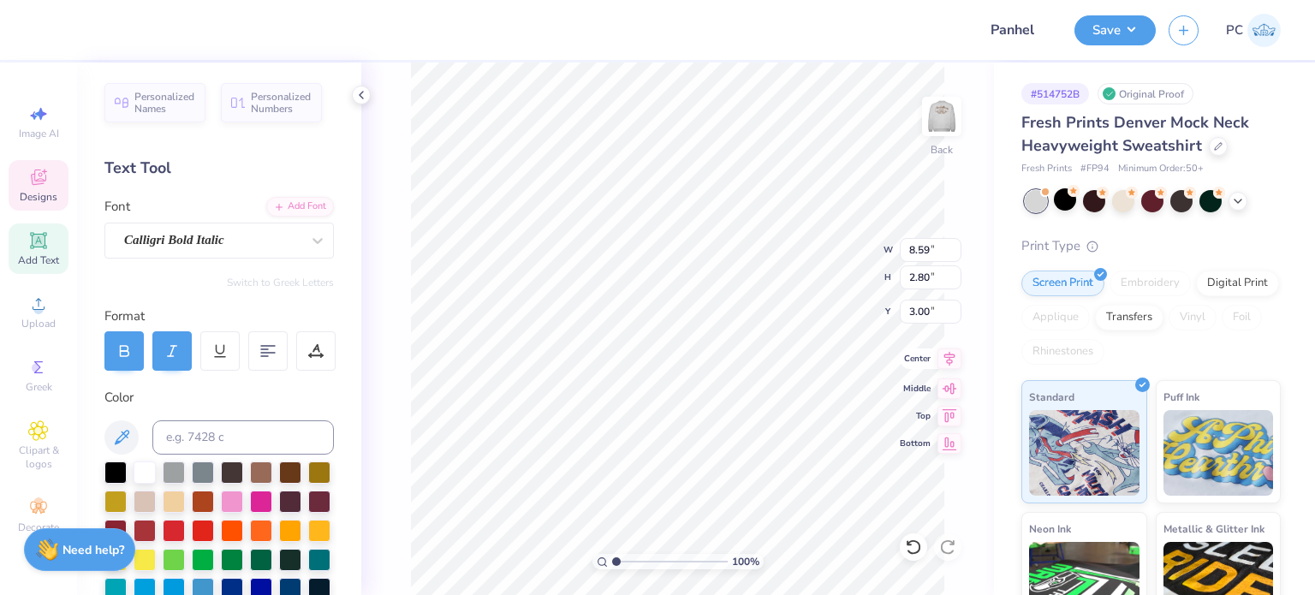
click at [952, 358] on icon at bounding box center [950, 359] width 24 height 21
type input "12.51"
type input "3.70"
type input "0.53"
click at [947, 361] on icon at bounding box center [949, 358] width 11 height 15
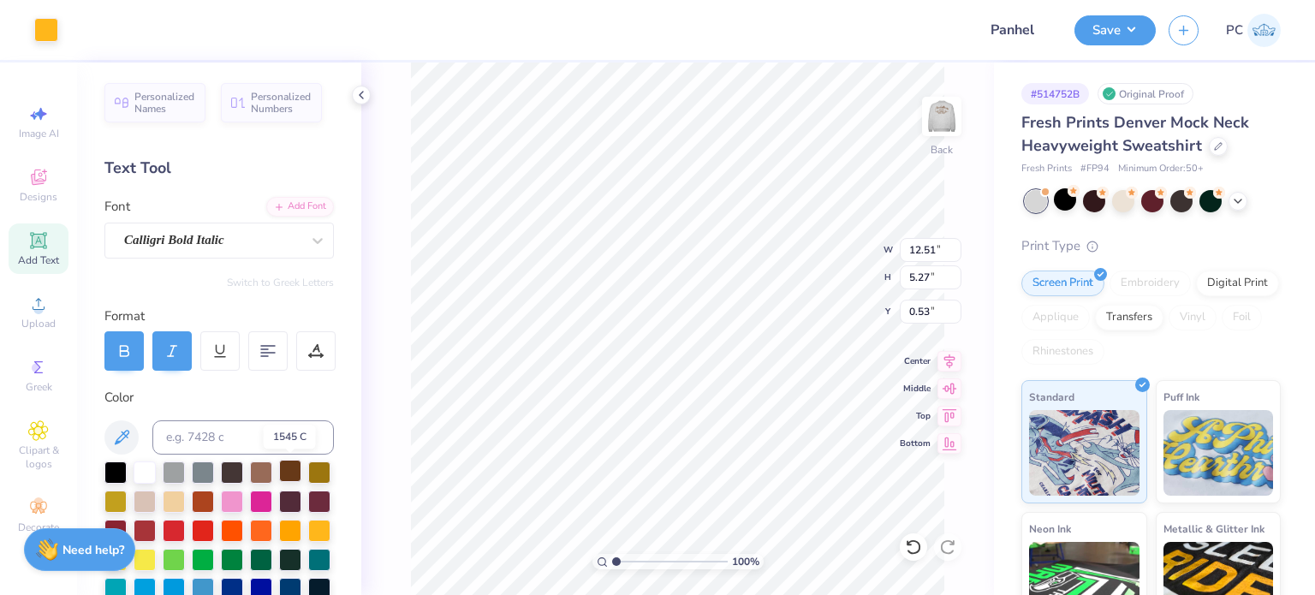
click at [294, 467] on div at bounding box center [290, 471] width 22 height 22
click at [79, 23] on div at bounding box center [77, 28] width 24 height 24
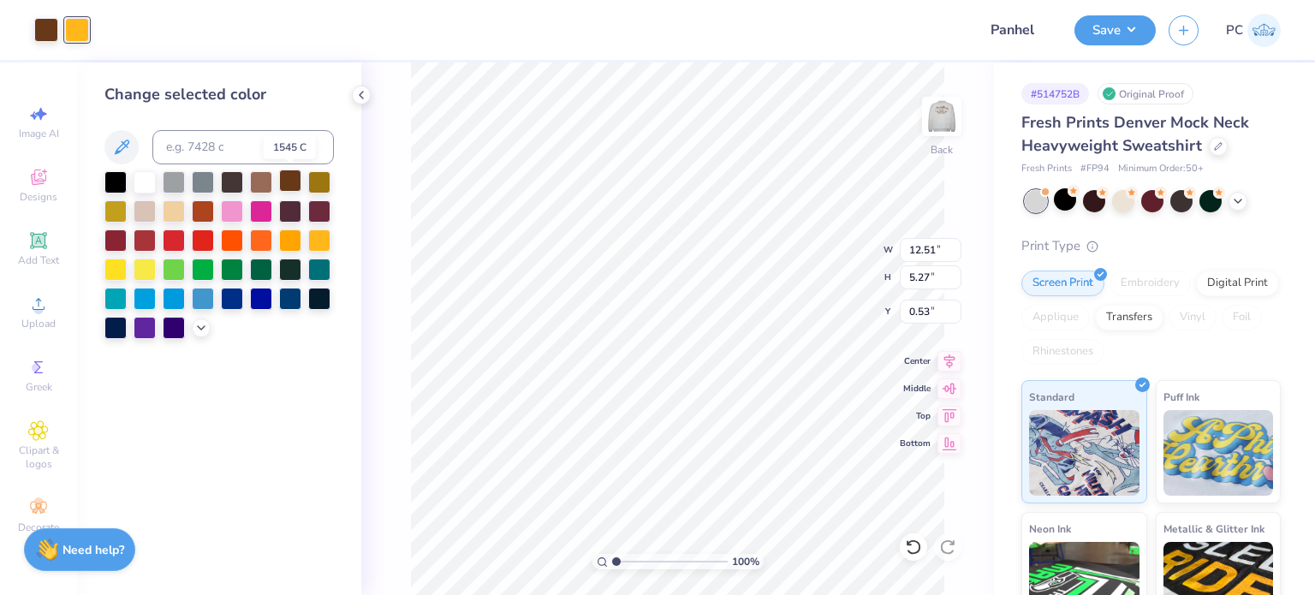
click at [292, 186] on div at bounding box center [290, 181] width 22 height 22
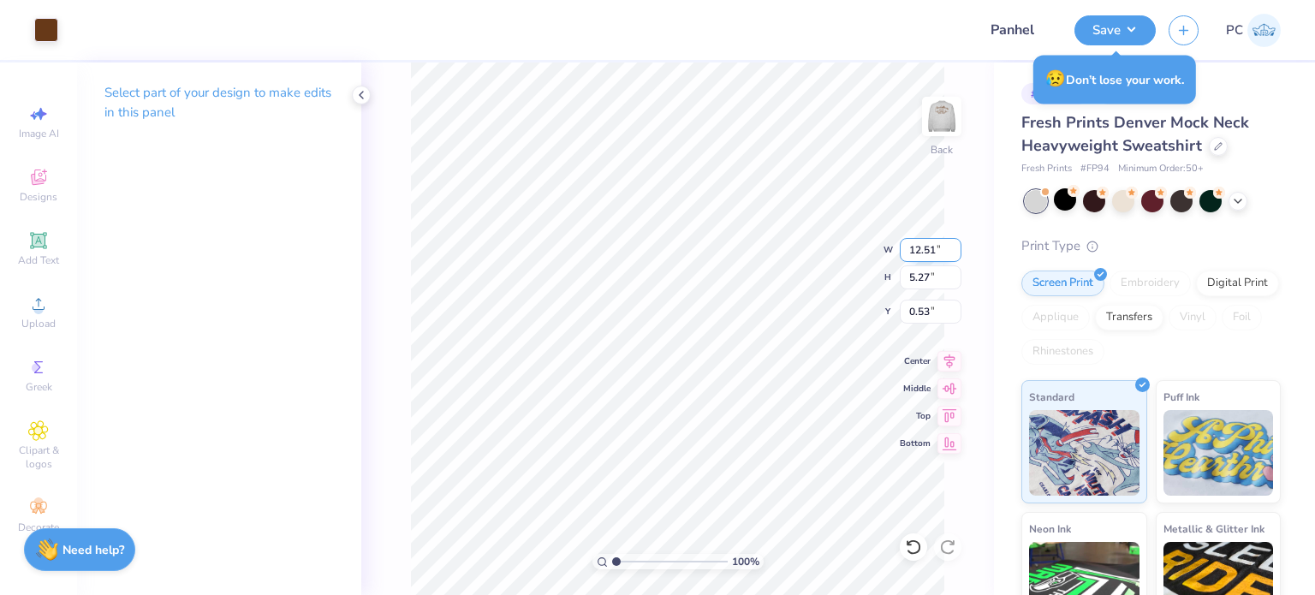
drag, startPoint x: 937, startPoint y: 247, endPoint x: 908, endPoint y: 246, distance: 29.1
click at [908, 246] on input "12.51" at bounding box center [931, 250] width 62 height 24
type input "3.00"
type input "1.26"
type input "2.53"
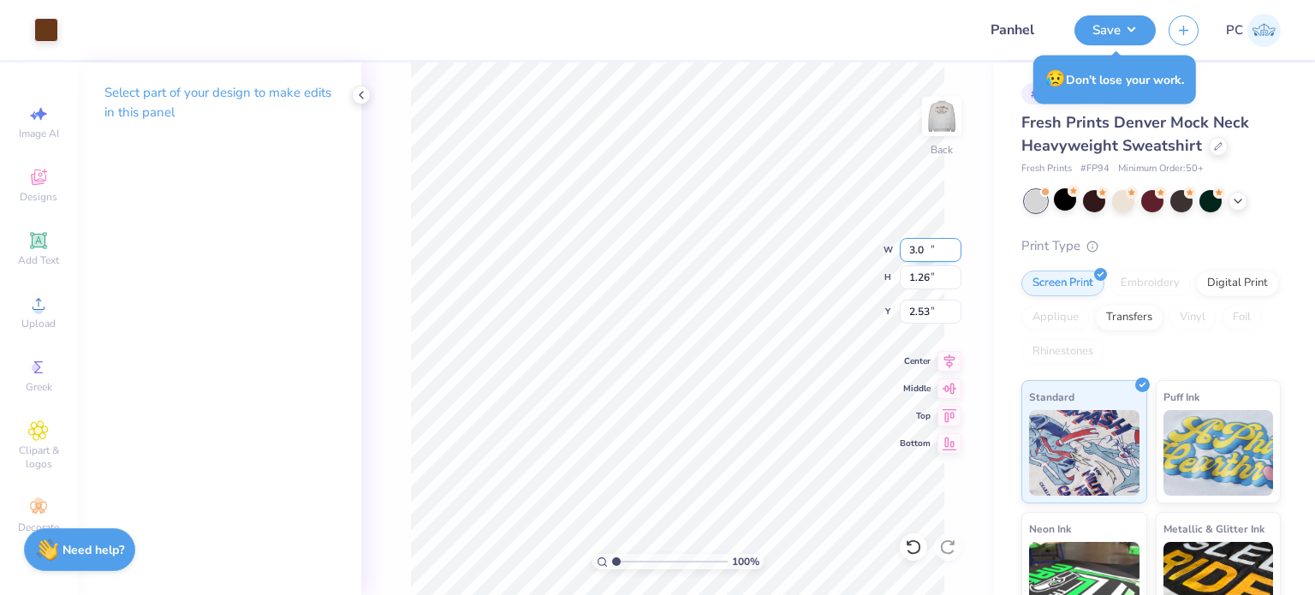
type input "3"
type input "4.00"
type input "1.69"
drag, startPoint x: 935, startPoint y: 310, endPoint x: 909, endPoint y: 313, distance: 25.8
click at [909, 313] on input "2.32" at bounding box center [931, 312] width 62 height 24
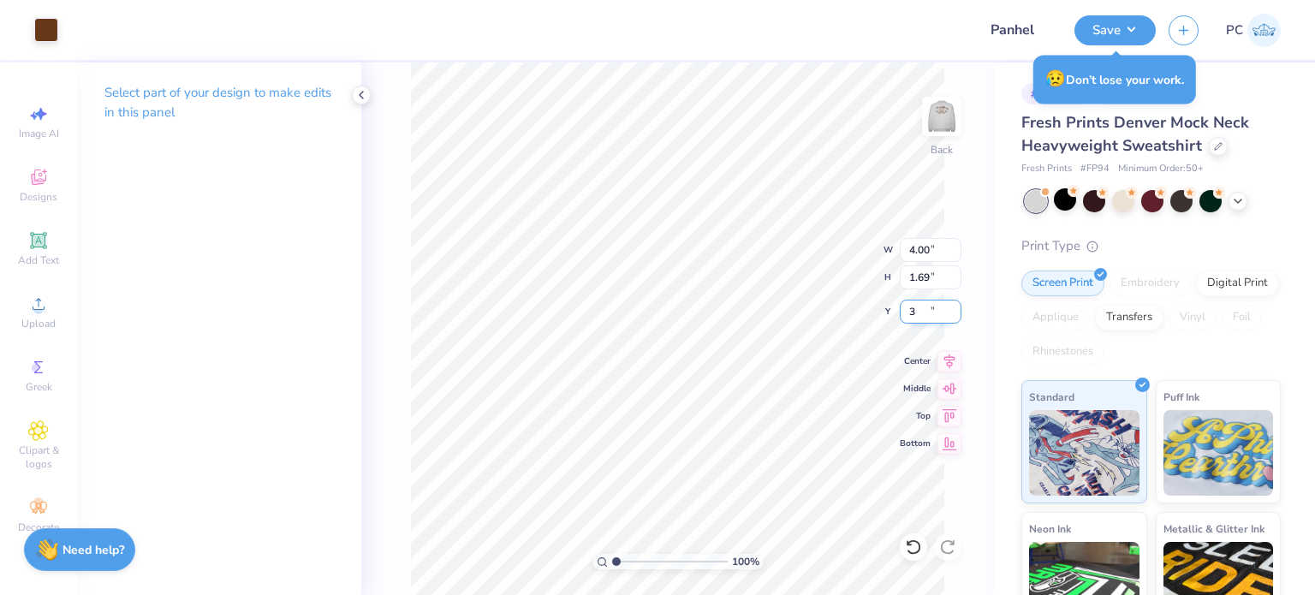
type input "3.00"
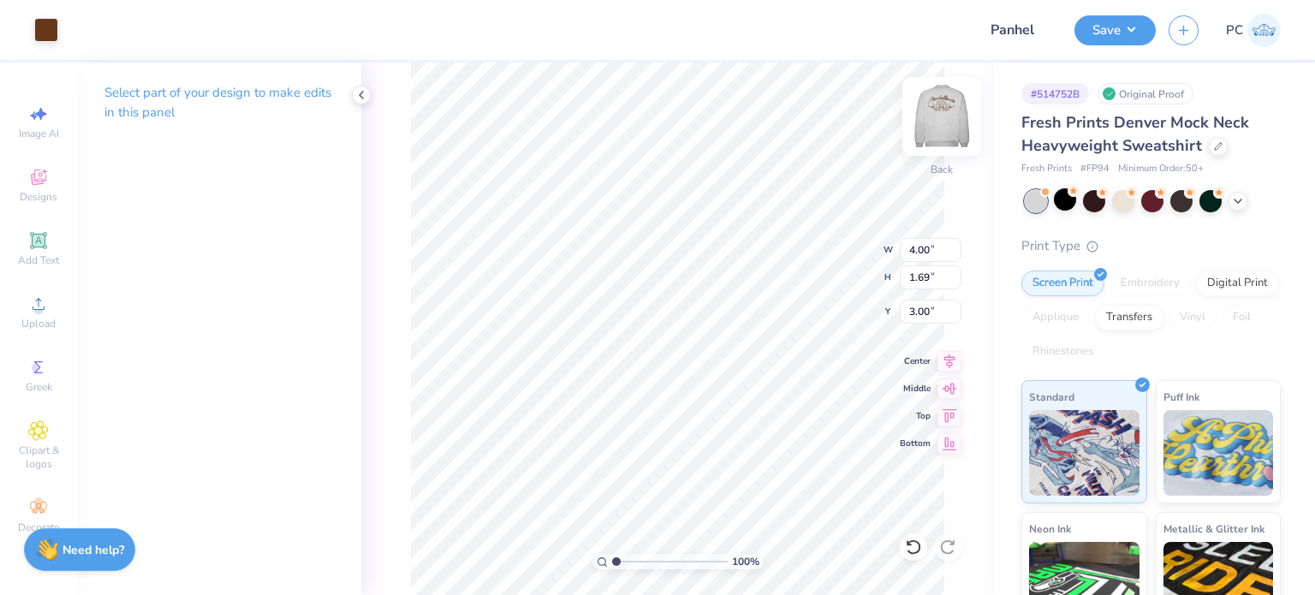
click at [930, 122] on img at bounding box center [942, 116] width 69 height 69
click at [930, 122] on img at bounding box center [942, 116] width 34 height 34
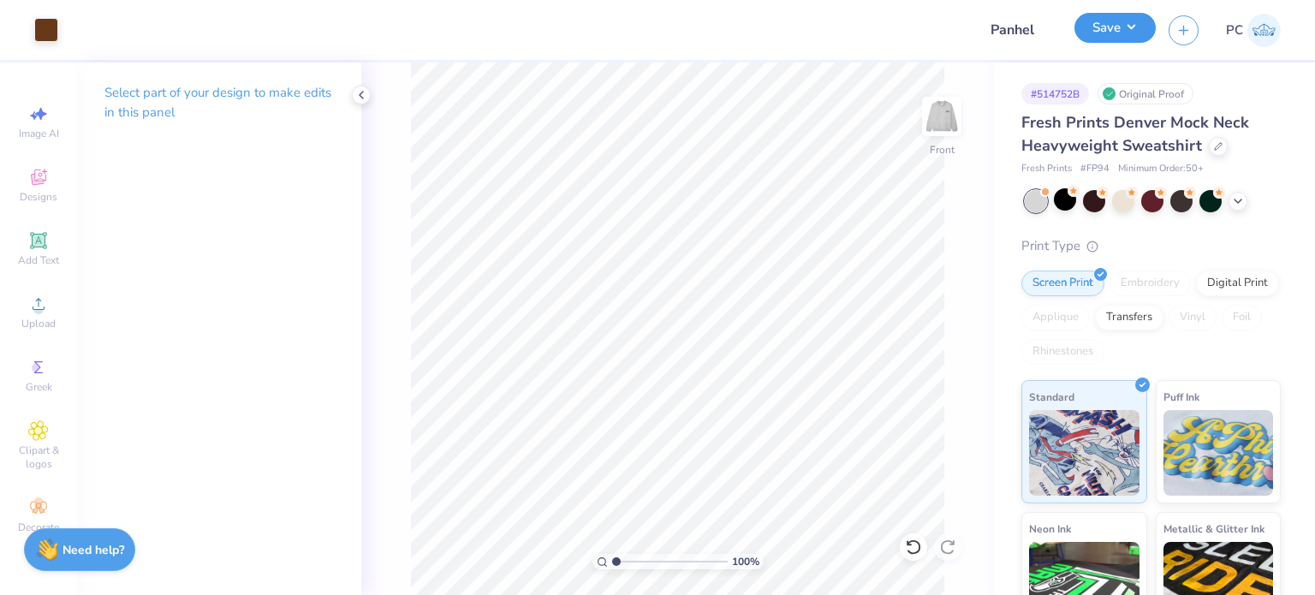
click at [1108, 37] on button "Save" at bounding box center [1115, 28] width 81 height 30
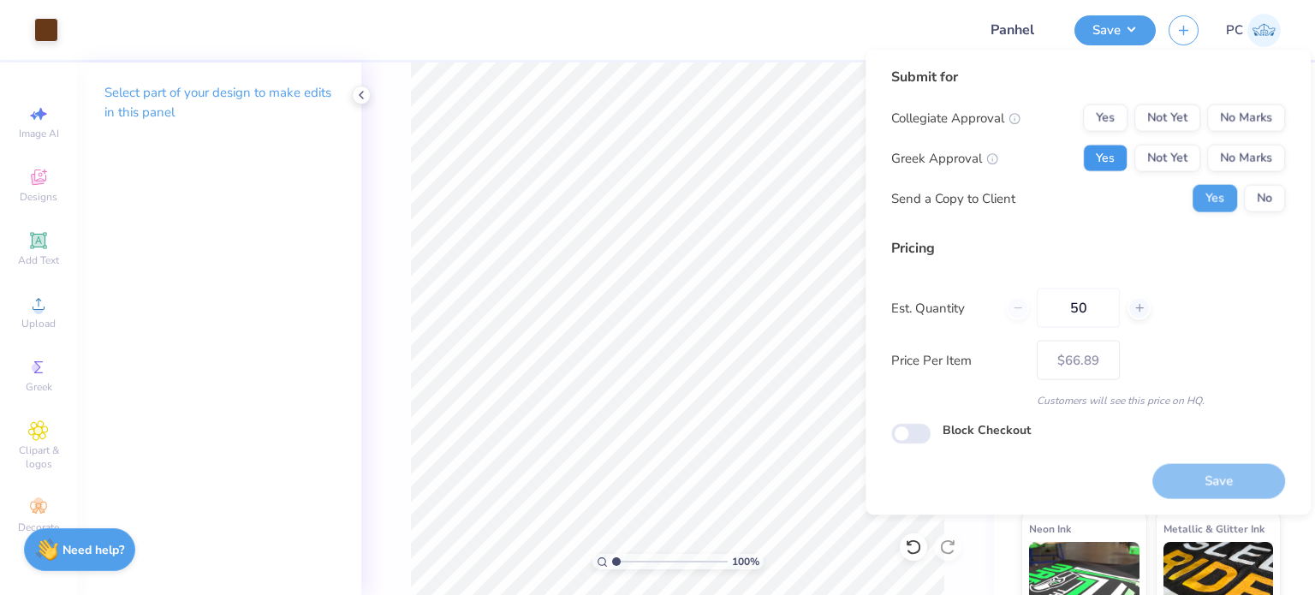
click at [1114, 160] on button "Yes" at bounding box center [1105, 158] width 45 height 27
click at [1274, 196] on button "No" at bounding box center [1264, 198] width 41 height 27
click at [1242, 108] on button "No Marks" at bounding box center [1246, 117] width 78 height 27
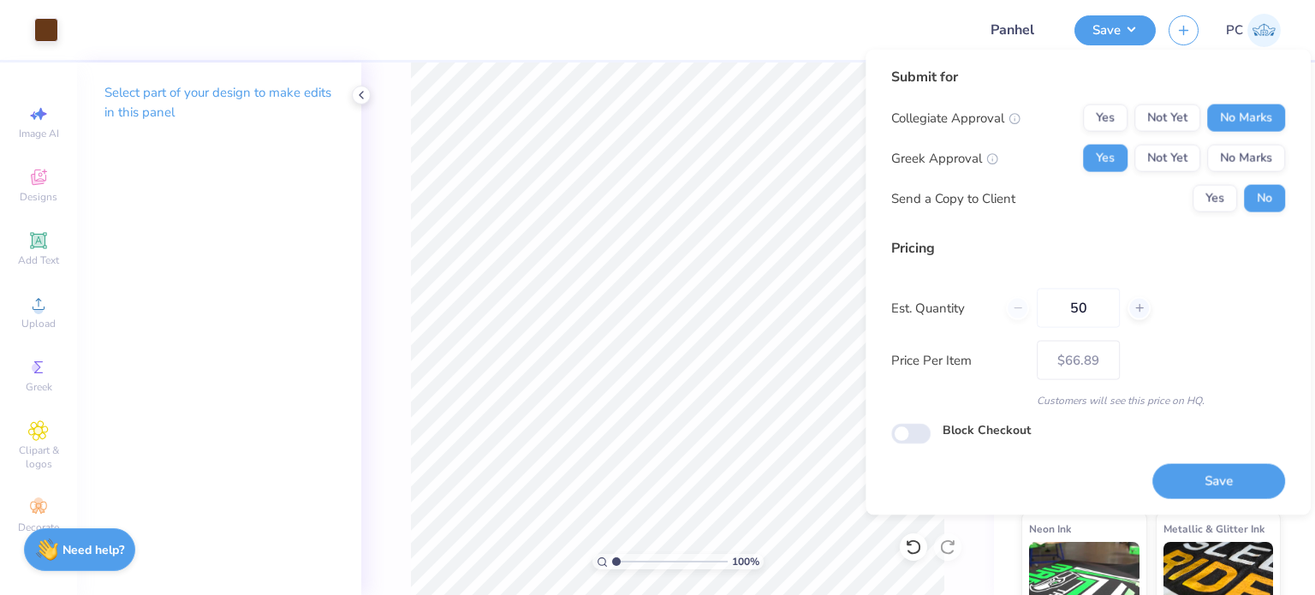
click at [1209, 462] on div "Save" at bounding box center [1219, 471] width 133 height 54
click at [1213, 487] on button "Save" at bounding box center [1219, 480] width 133 height 35
type input "$66.89"
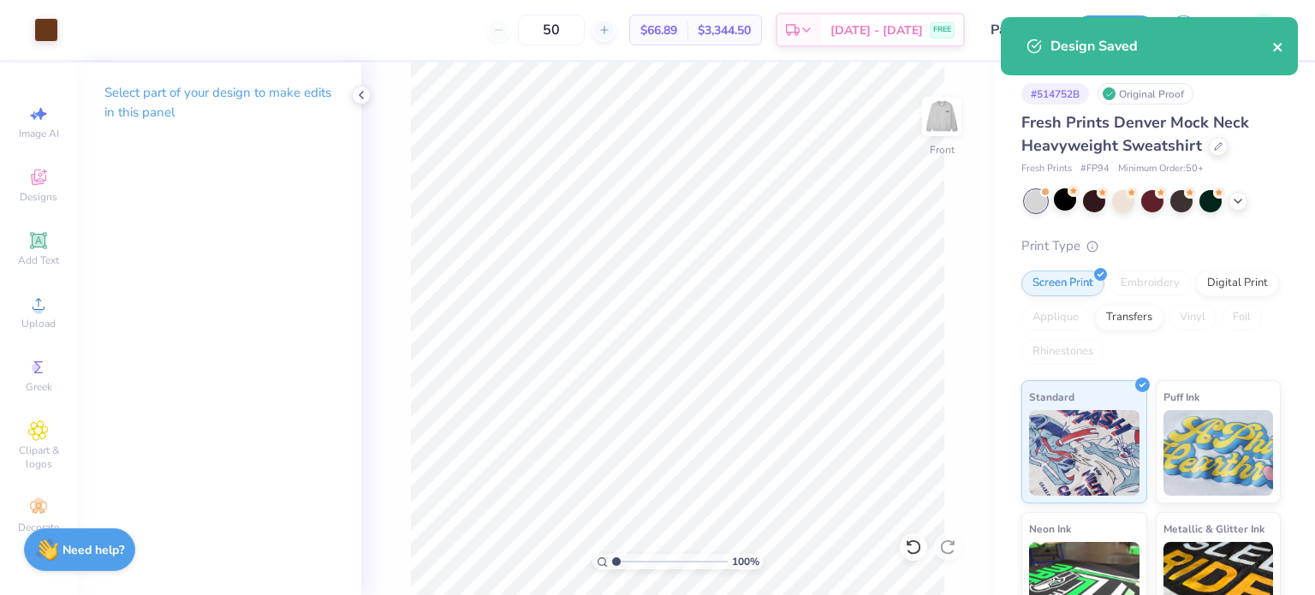
click at [1279, 51] on icon "close" at bounding box center [1278, 47] width 12 height 14
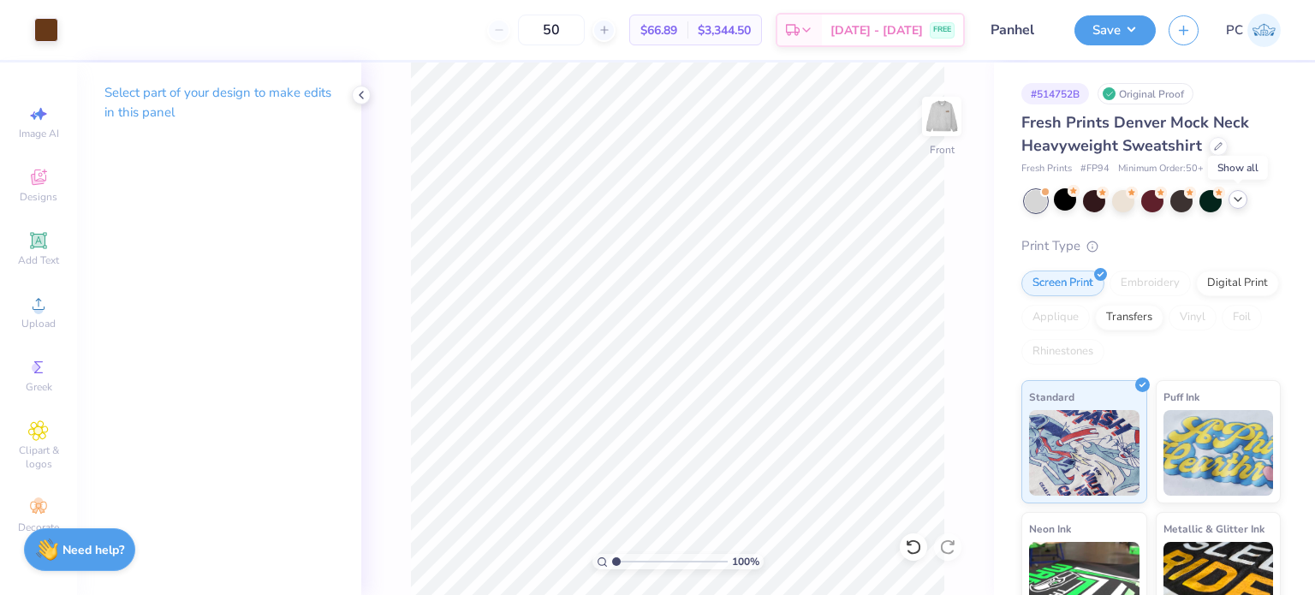
click at [1239, 199] on polyline at bounding box center [1238, 199] width 7 height 3
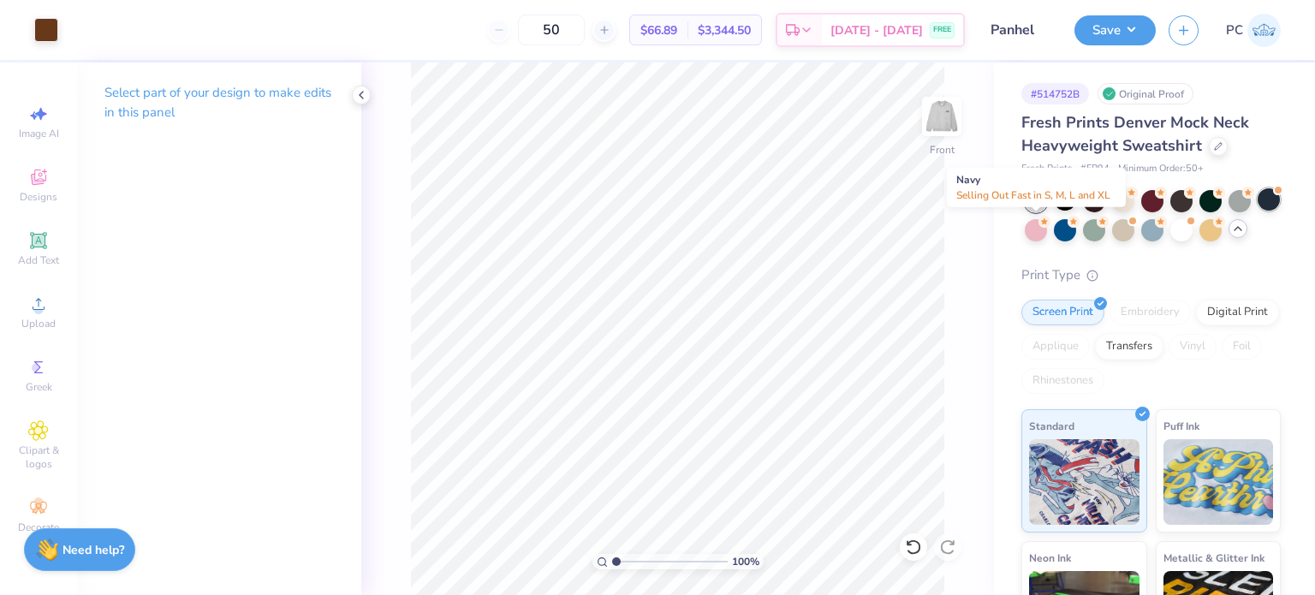
click at [1258, 211] on div at bounding box center [1269, 199] width 22 height 22
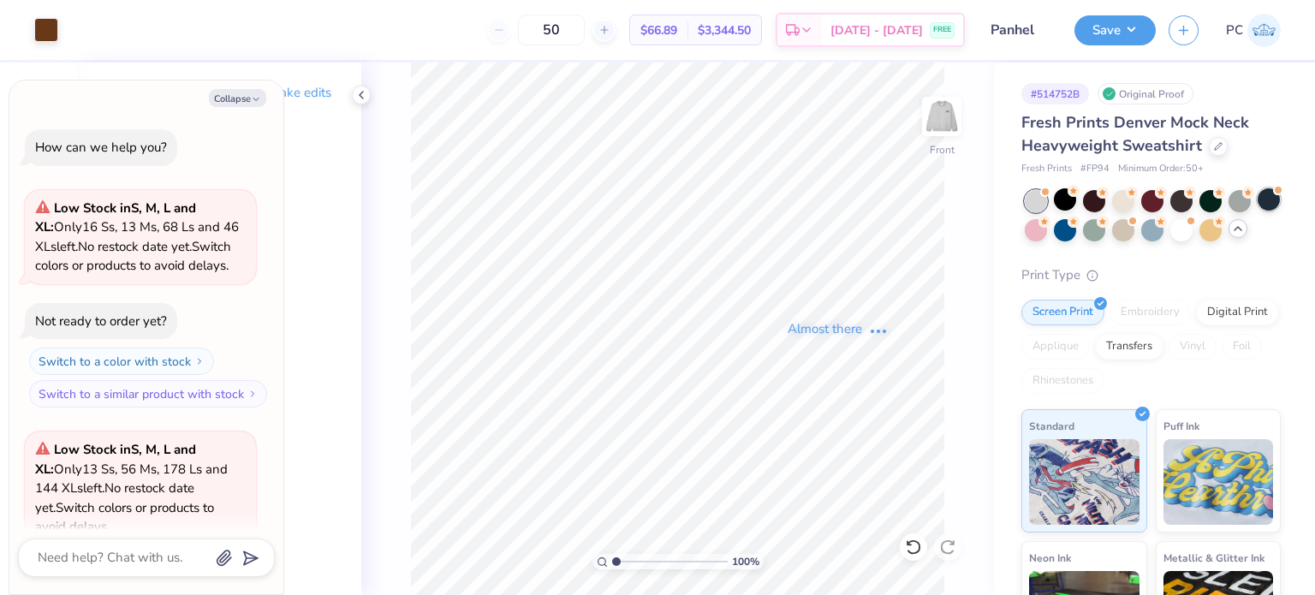
scroll to position [394, 0]
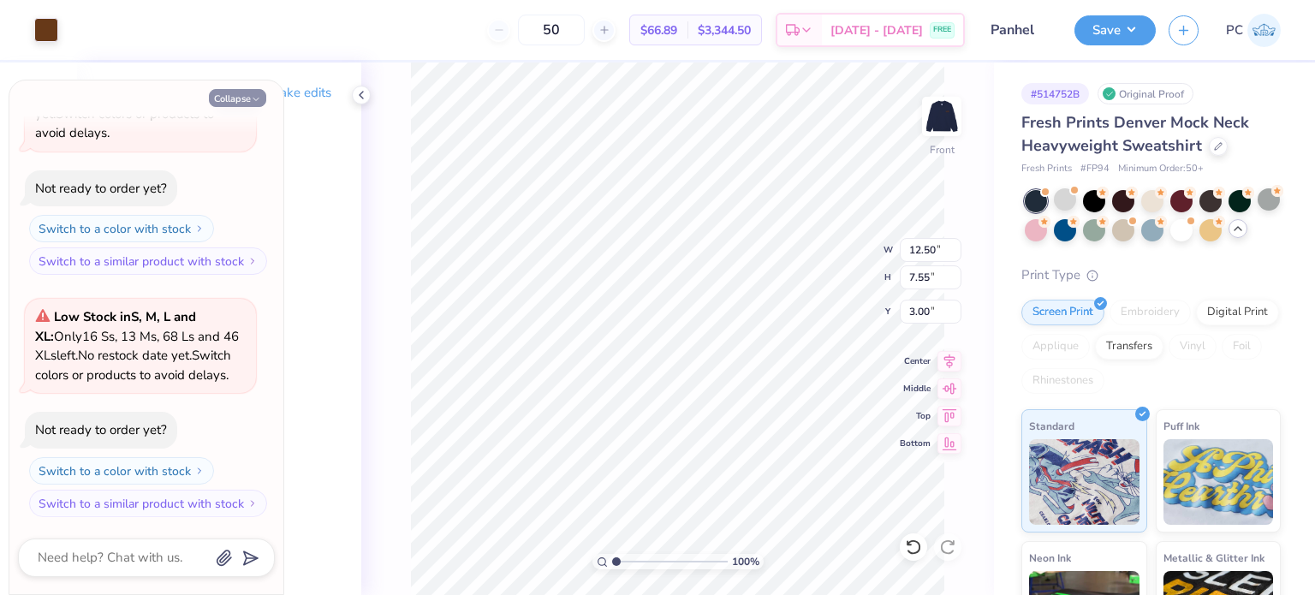
click at [223, 105] on button "Collapse" at bounding box center [237, 98] width 57 height 18
type textarea "x"
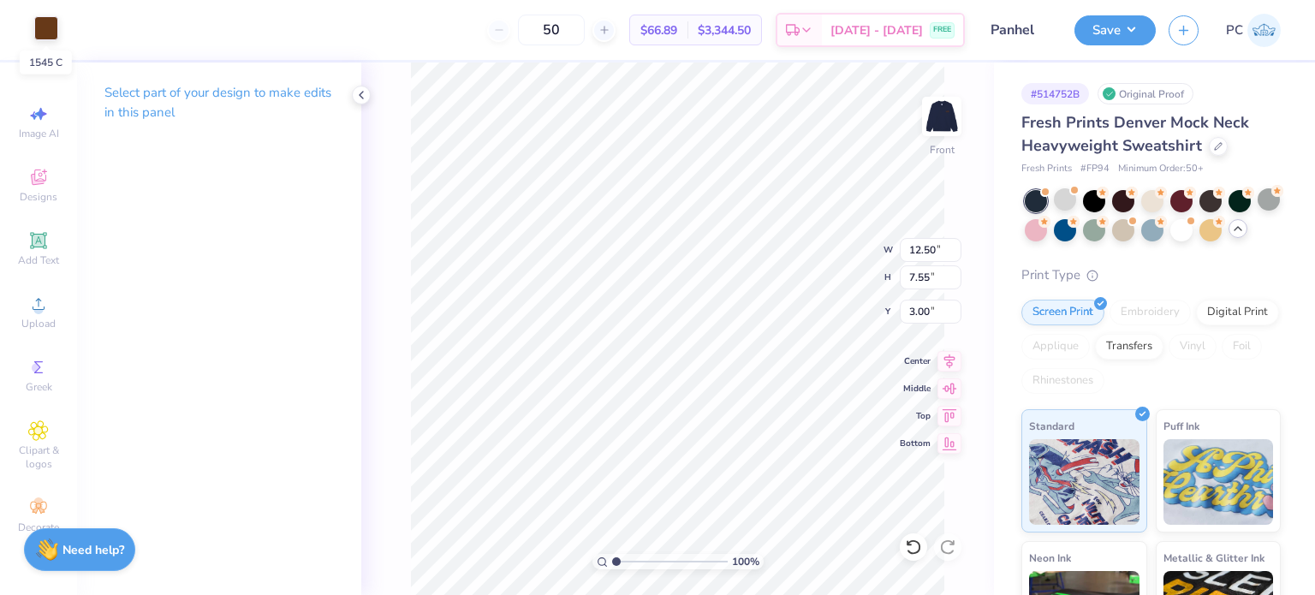
click at [51, 27] on div at bounding box center [46, 28] width 24 height 24
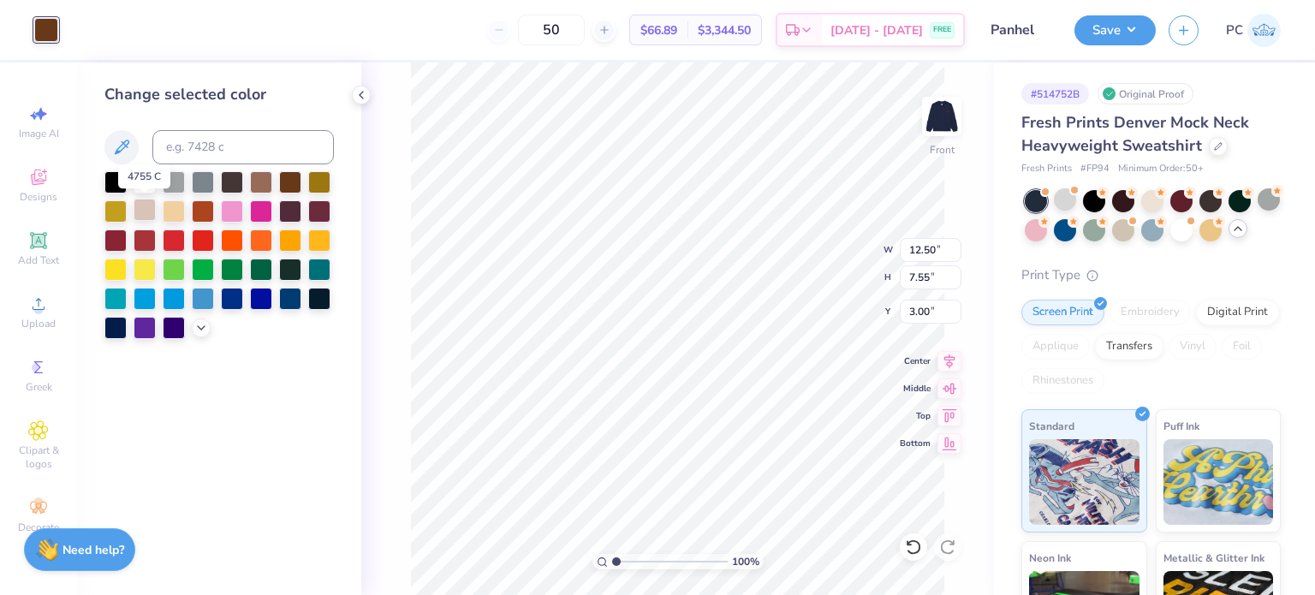
click at [150, 217] on div at bounding box center [145, 210] width 22 height 22
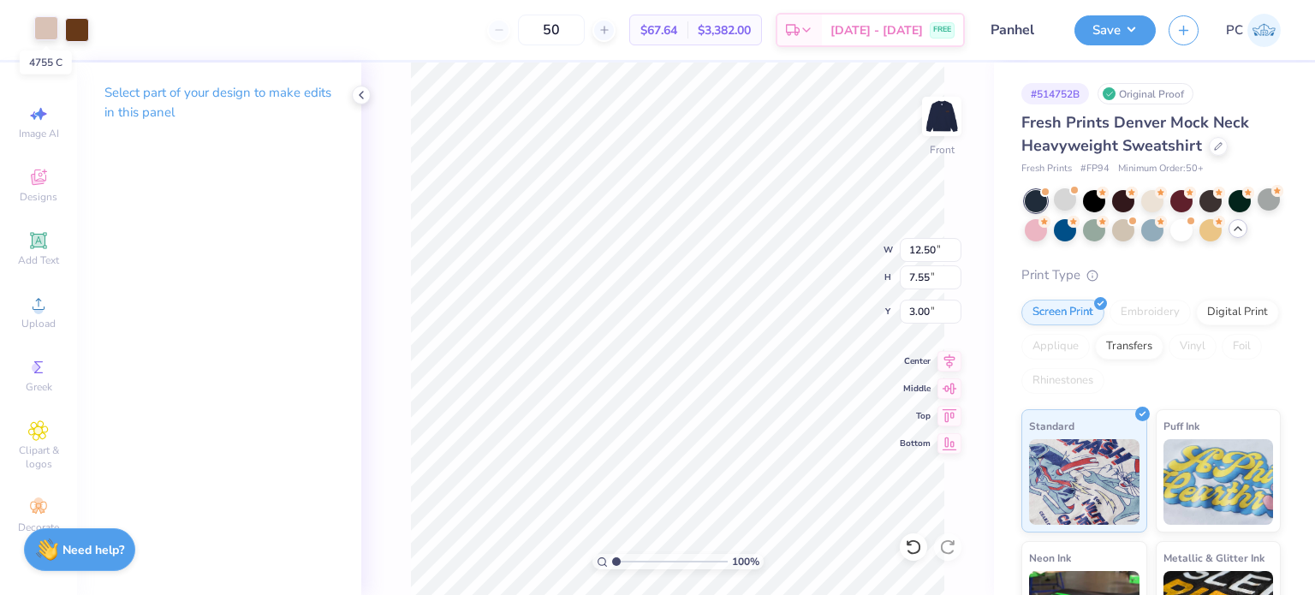
click at [46, 25] on div at bounding box center [46, 28] width 24 height 24
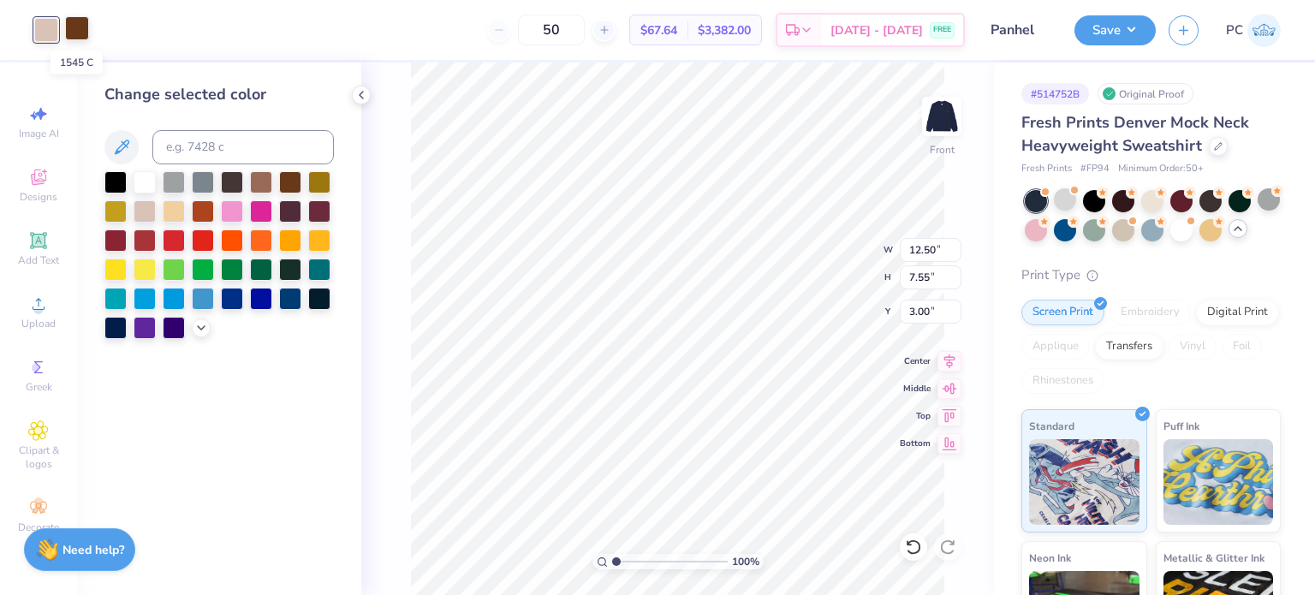
click at [71, 33] on div at bounding box center [77, 28] width 24 height 24
click at [140, 210] on div at bounding box center [145, 210] width 22 height 22
click at [11, 208] on div "Designs" at bounding box center [39, 185] width 60 height 51
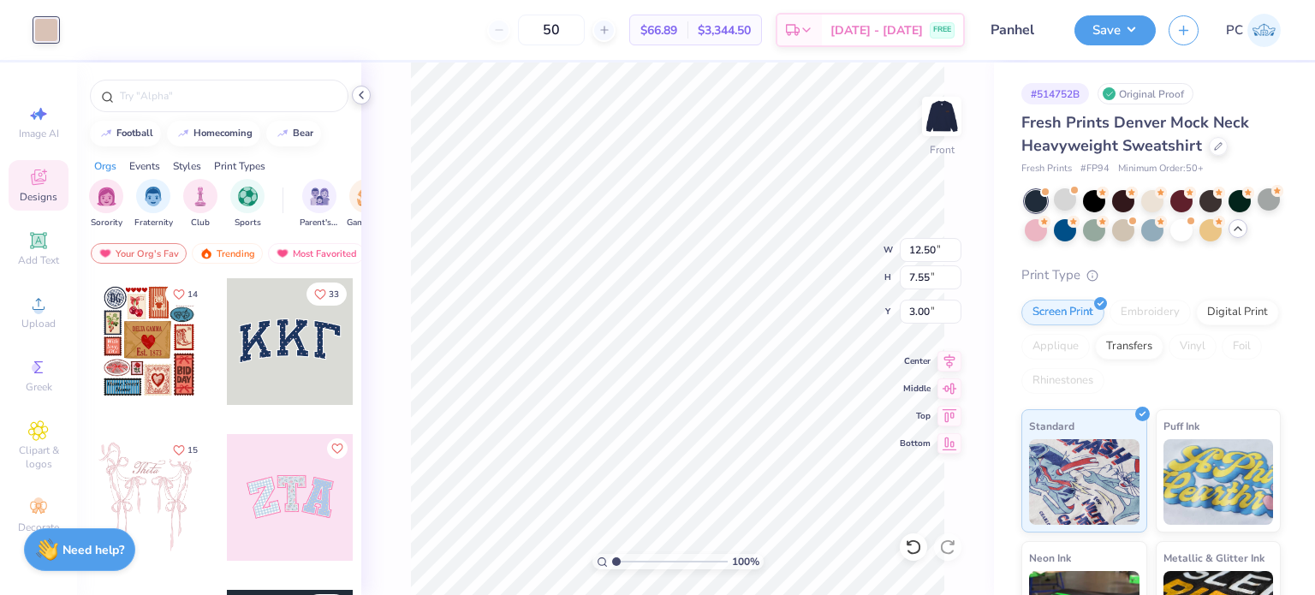
click at [365, 92] on icon at bounding box center [362, 95] width 14 height 14
